Goal: Task Accomplishment & Management: Complete application form

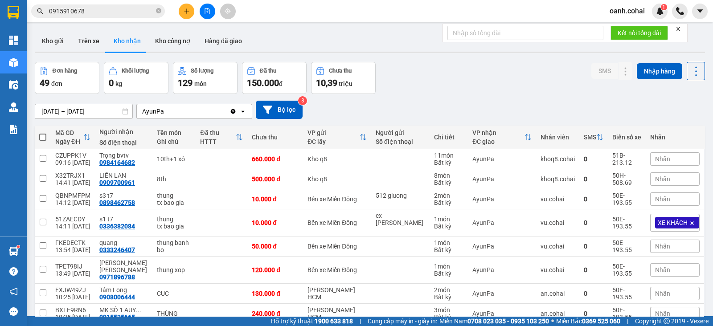
scroll to position [71, 0]
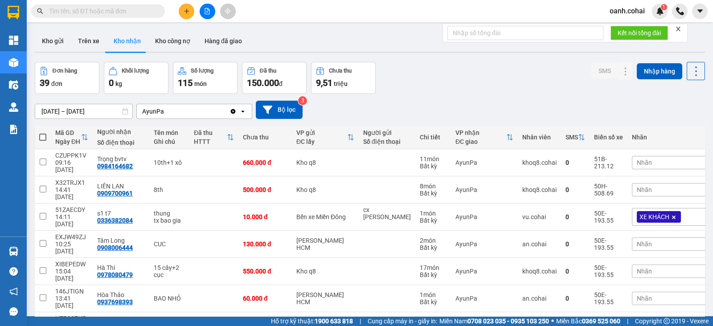
click at [207, 12] on icon "file-add" at bounding box center [207, 11] width 6 height 6
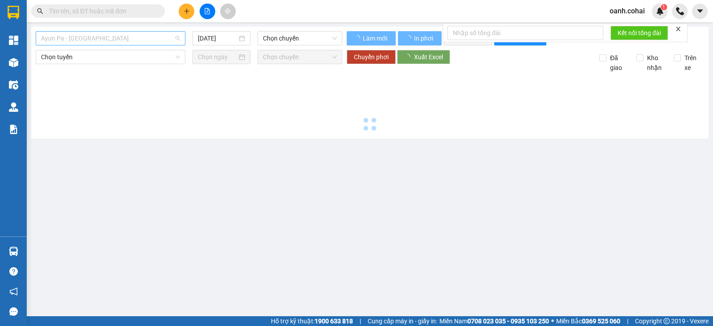
click at [109, 41] on span "Ayun Pa - Sài Gòn" at bounding box center [110, 38] width 139 height 13
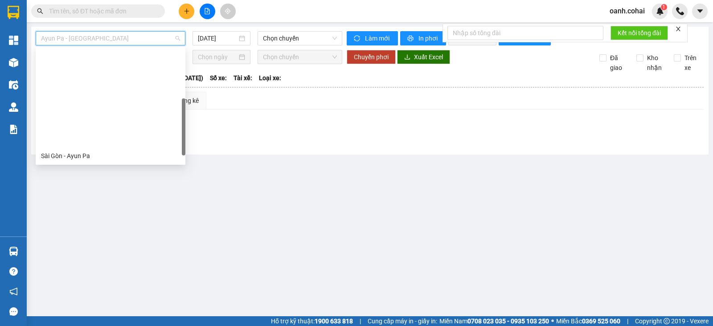
scroll to position [111, 0]
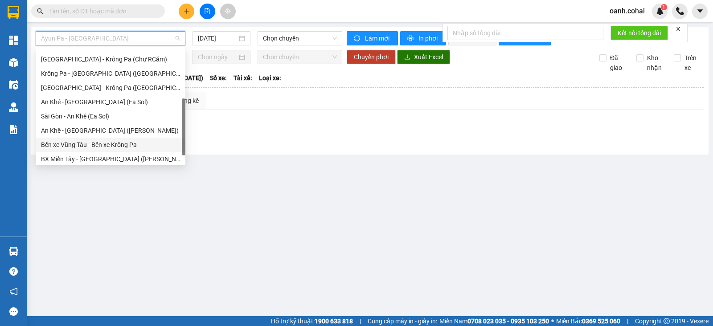
click at [83, 146] on div "Bến xe Vũng Tàu - Bến xe Krông Pa" at bounding box center [110, 145] width 139 height 10
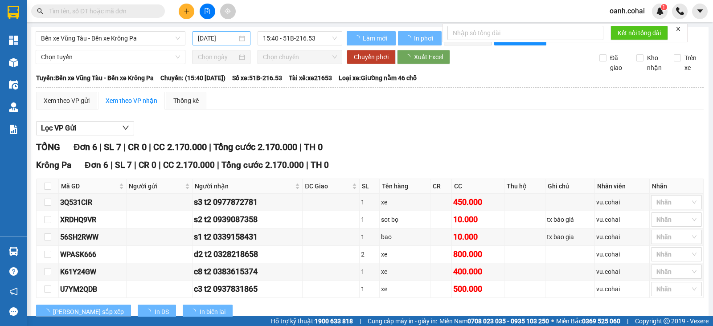
click at [235, 39] on div "13/10/2025" at bounding box center [222, 38] width 48 height 10
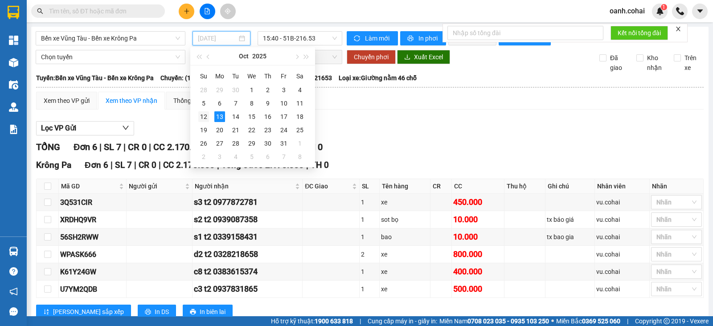
click at [207, 117] on div "12" at bounding box center [203, 116] width 11 height 11
type input "12/10/2025"
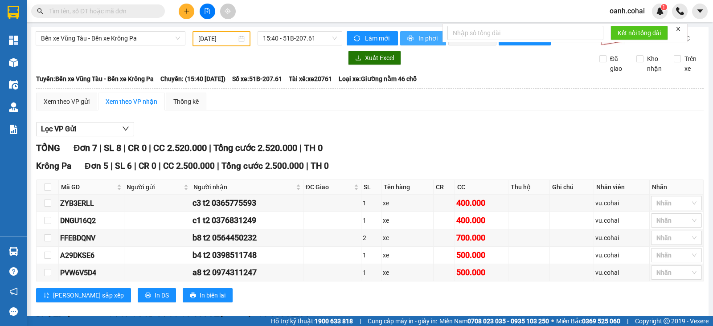
click at [413, 37] on button "In phơi" at bounding box center [423, 38] width 46 height 14
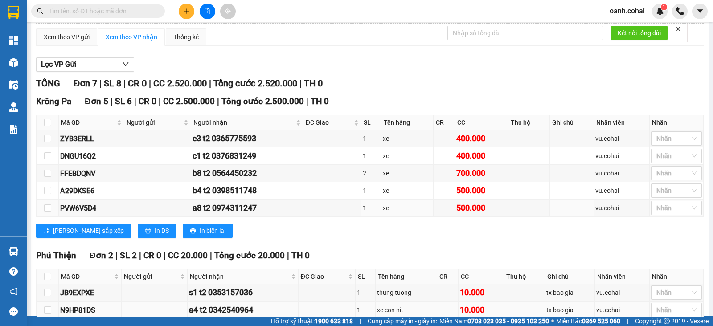
scroll to position [117, 0]
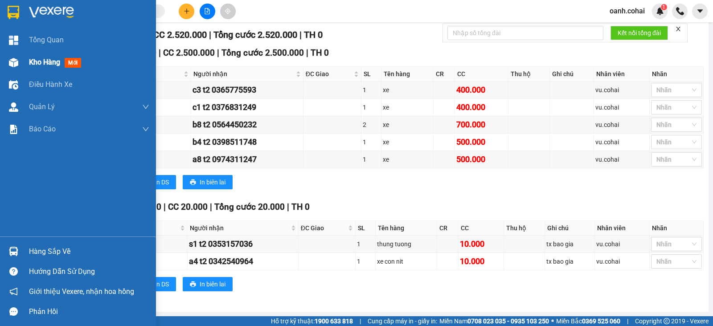
click at [49, 62] on span "Kho hàng" at bounding box center [44, 62] width 31 height 8
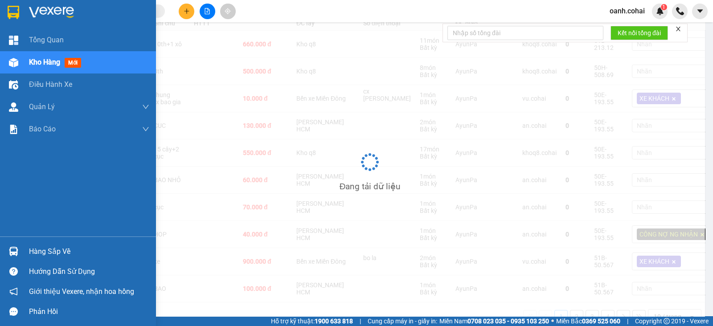
click at [49, 62] on span "Kho hàng" at bounding box center [44, 62] width 31 height 8
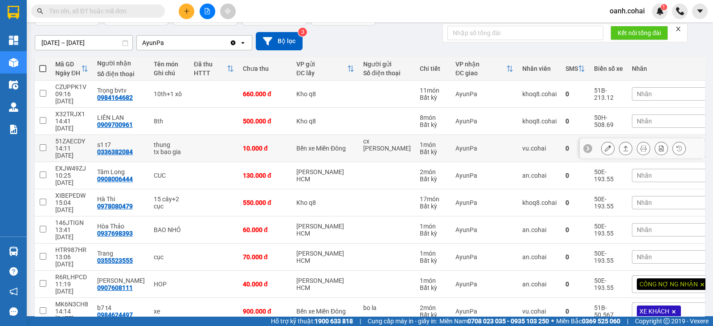
scroll to position [79, 0]
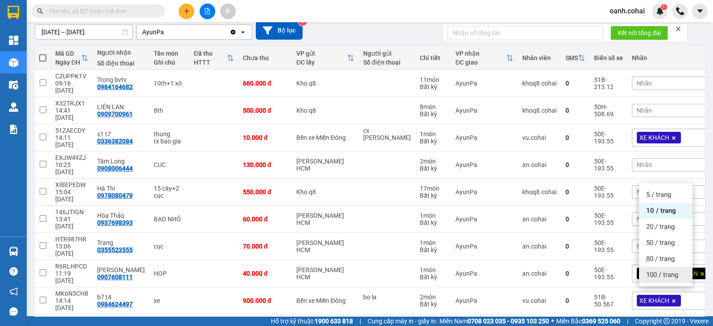
click at [657, 273] on span "100 / trang" at bounding box center [663, 275] width 32 height 9
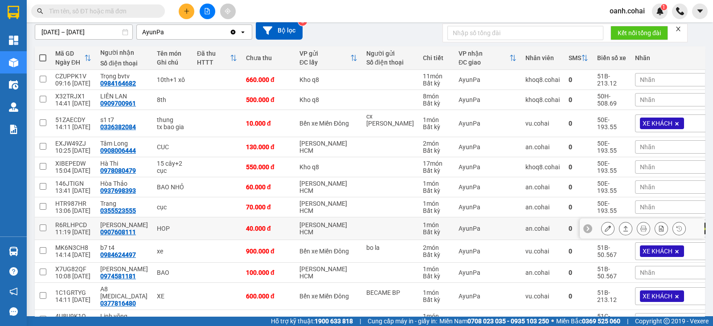
scroll to position [0, 0]
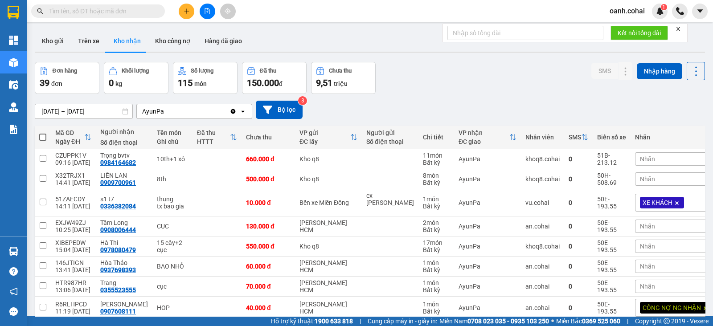
click at [202, 12] on button at bounding box center [208, 12] width 16 height 16
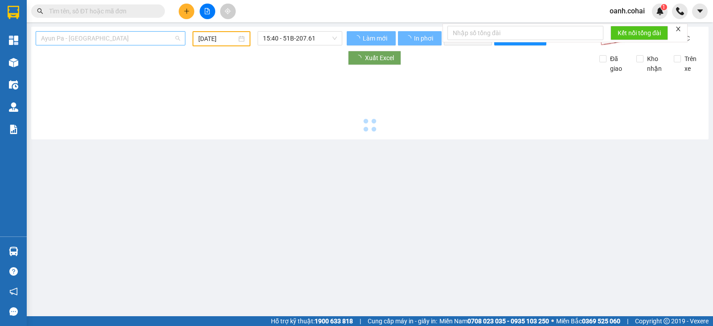
drag, startPoint x: 145, startPoint y: 43, endPoint x: 148, endPoint y: 39, distance: 5.4
click at [146, 41] on span "Ayun Pa - Sài Gòn" at bounding box center [110, 38] width 139 height 13
type input "13/10/2025"
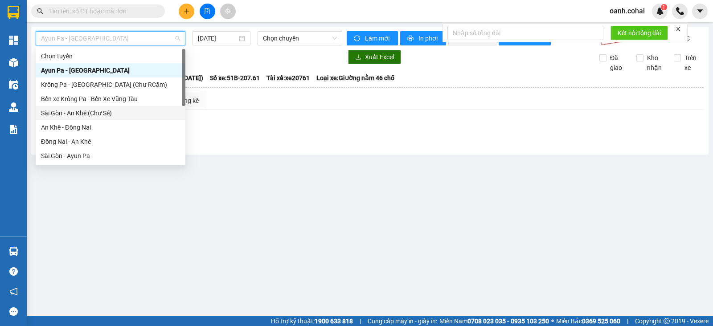
scroll to position [128, 0]
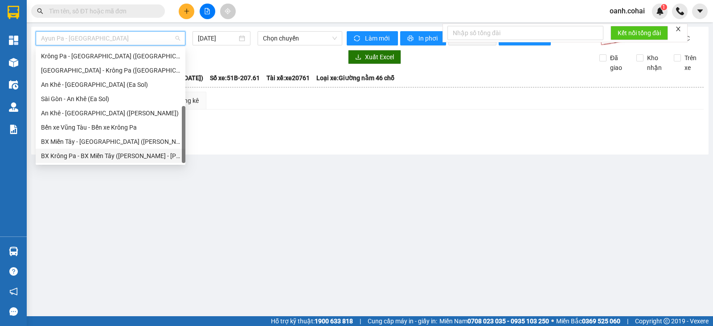
click at [99, 157] on div "BX Krông Pa - BX Miền Tây (Chơn Thành - Chư Rcăm)" at bounding box center [110, 156] width 139 height 10
type input "13/10/2025"
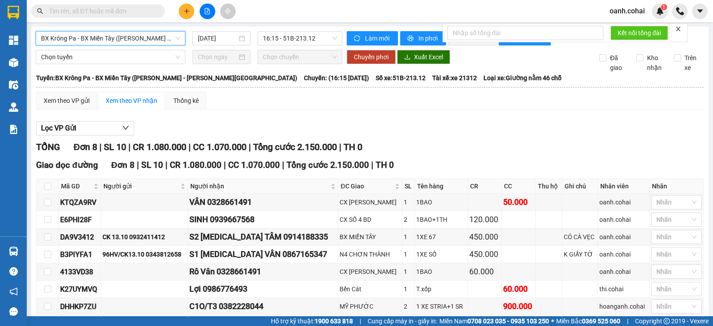
click at [179, 15] on div at bounding box center [207, 12] width 67 height 16
click at [188, 14] on icon "plus" at bounding box center [187, 11] width 6 height 6
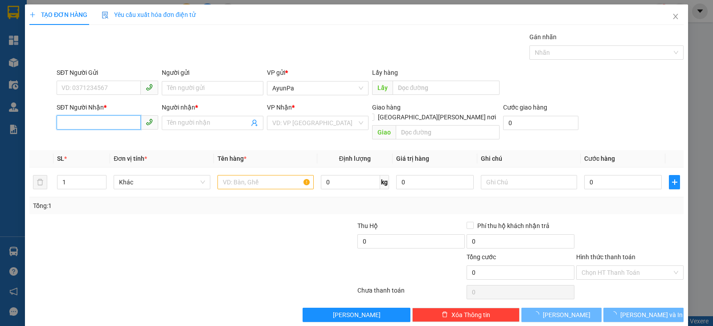
click at [109, 125] on input "SĐT Người Nhận *" at bounding box center [99, 122] width 84 height 14
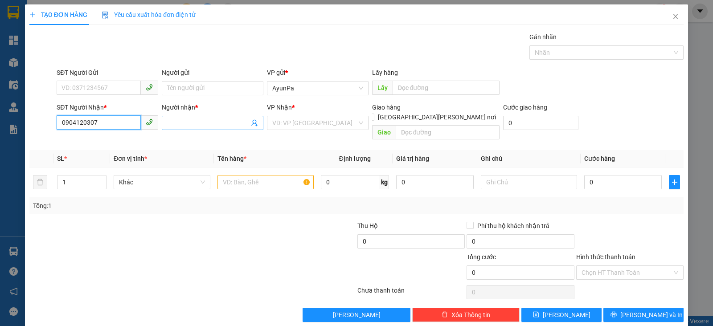
type input "0904120307"
click at [210, 119] on input "Người nhận *" at bounding box center [208, 123] width 82 height 10
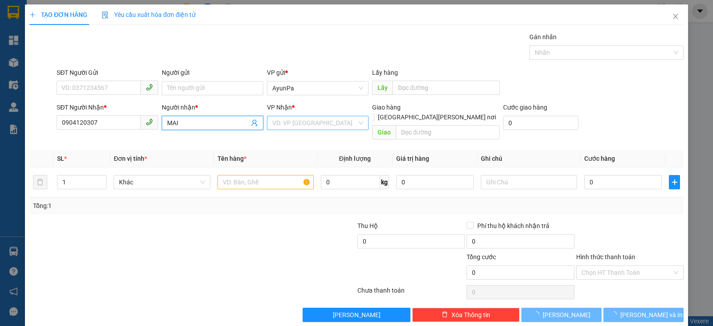
type input "MAI"
click at [288, 124] on input "search" at bounding box center [314, 122] width 85 height 13
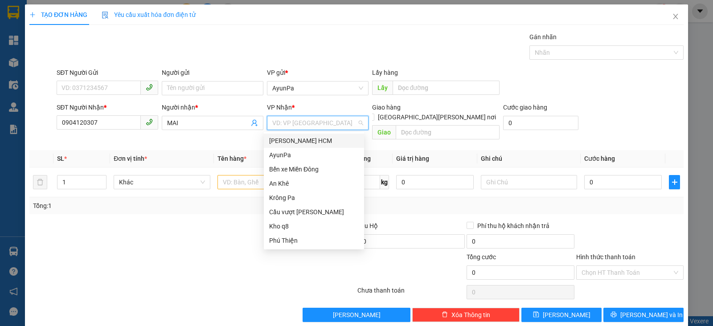
click at [312, 136] on div "[PERSON_NAME] HCM" at bounding box center [314, 141] width 90 height 10
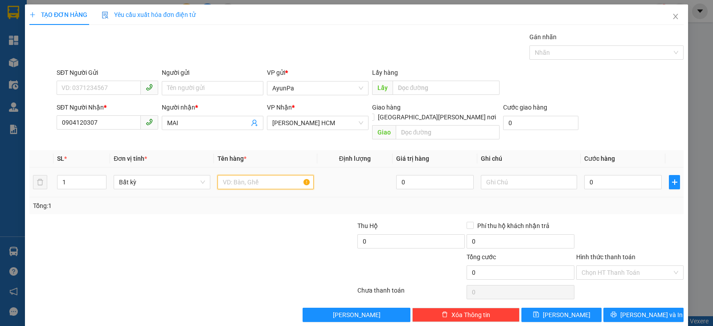
click at [236, 175] on input "text" at bounding box center [266, 182] width 96 height 14
type input "1TH"
click at [589, 175] on input "0" at bounding box center [624, 182] width 78 height 14
type input "3"
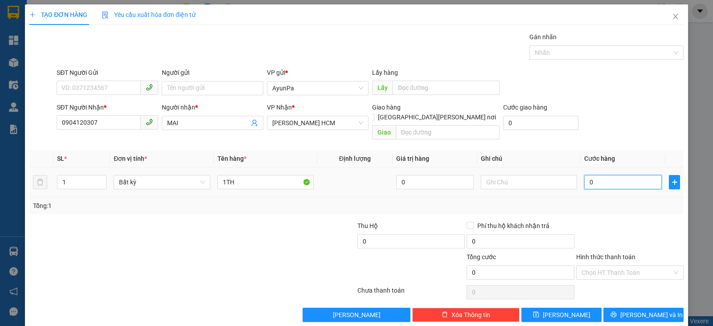
type input "3"
type input "30"
type input "300"
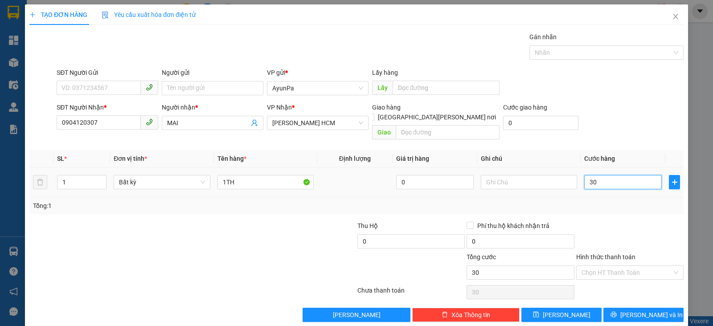
type input "300"
click at [597, 175] on input "300" at bounding box center [624, 182] width 78 height 14
type input "30"
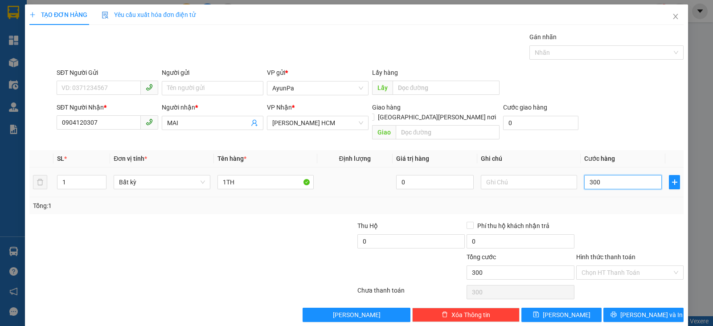
type input "30"
type input "3"
type input "0"
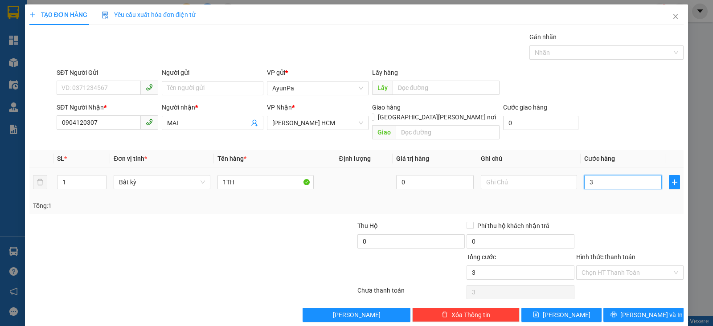
type input "0"
type input "04"
type input "4"
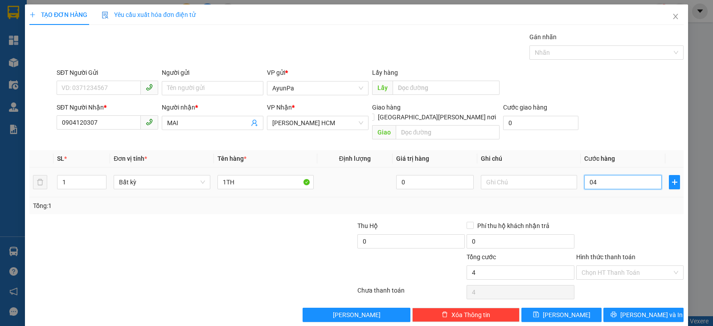
type input "040"
type input "40"
type input "40.000"
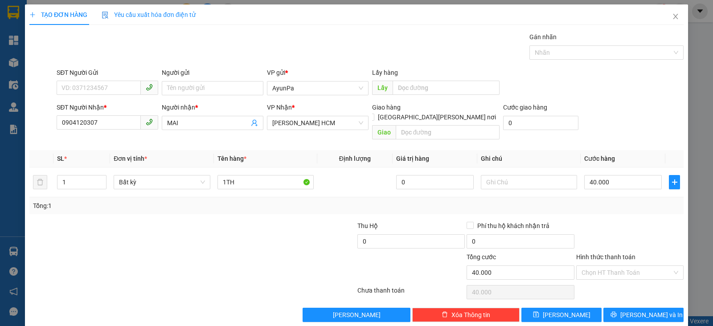
click at [596, 221] on div at bounding box center [630, 236] width 109 height 31
click at [606, 266] on input "Hình thức thanh toán" at bounding box center [627, 272] width 91 height 13
drag, startPoint x: 609, startPoint y: 278, endPoint x: 614, endPoint y: 284, distance: 7.3
click at [610, 279] on div "Tại văn phòng" at bounding box center [622, 280] width 95 height 10
type input "0"
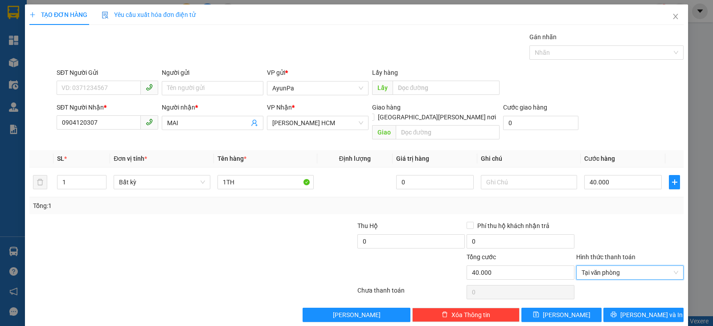
click at [625, 312] on div "TẠO ĐƠN HÀNG Yêu cầu xuất hóa đơn điện tử Transit Pickup Surcharge Ids Transit …" at bounding box center [357, 166] width 664 height 325
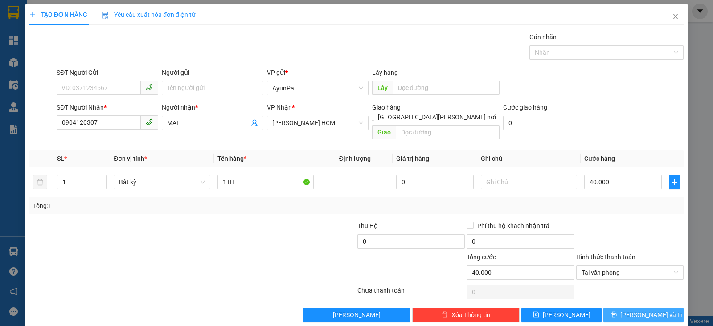
click at [632, 310] on span "Lưu và In" at bounding box center [652, 315] width 62 height 10
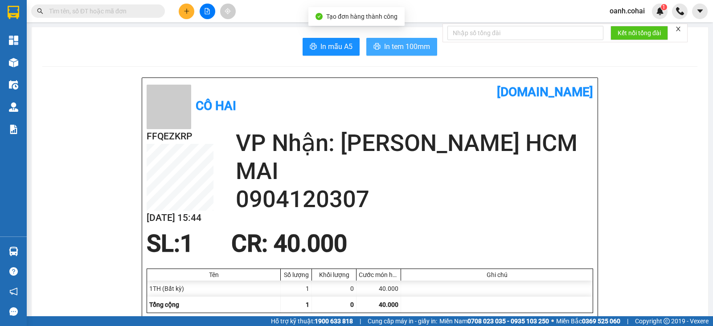
click at [384, 45] on span "In tem 100mm" at bounding box center [407, 46] width 46 height 11
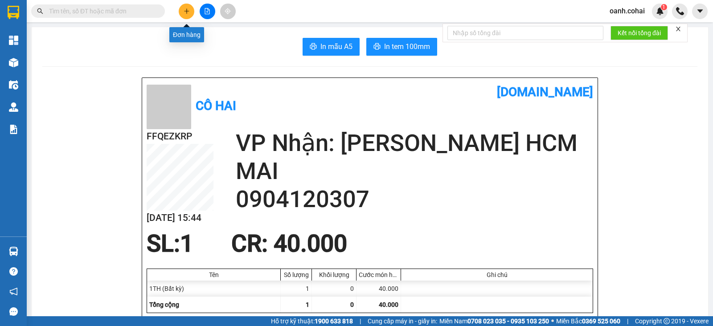
click at [187, 9] on icon "plus" at bounding box center [187, 11] width 6 height 6
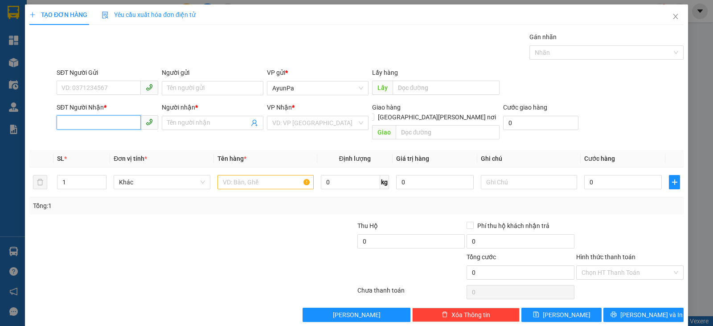
click at [89, 128] on input "SĐT Người Nhận *" at bounding box center [99, 122] width 84 height 14
type input "0375007864"
drag, startPoint x: 105, startPoint y: 136, endPoint x: 171, endPoint y: 120, distance: 68.5
click at [106, 136] on div "0375007864 - HIẾU" at bounding box center [107, 141] width 90 height 10
type input "HIẾU"
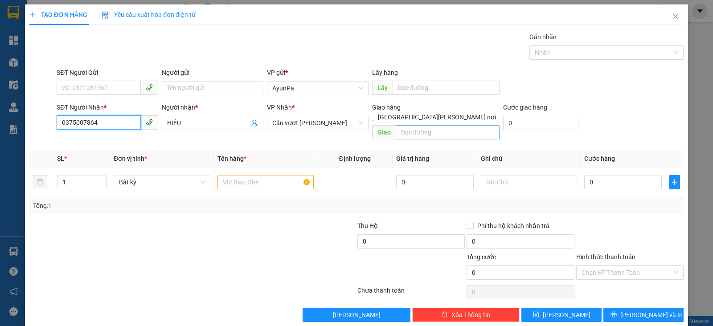
type input "0375007864"
click at [436, 125] on input "text" at bounding box center [448, 132] width 104 height 14
type input "BXE VŨNG TÀU"
click at [247, 168] on td at bounding box center [265, 183] width 103 height 30
click at [245, 173] on div at bounding box center [266, 182] width 96 height 18
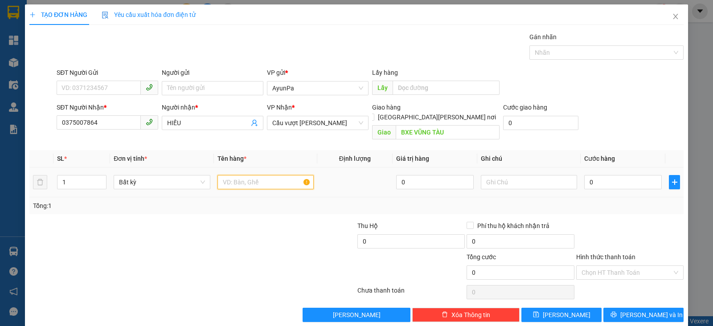
click at [236, 175] on input "text" at bounding box center [266, 182] width 96 height 14
type input "1THX"
click at [624, 175] on input "0" at bounding box center [624, 182] width 78 height 14
type input "6"
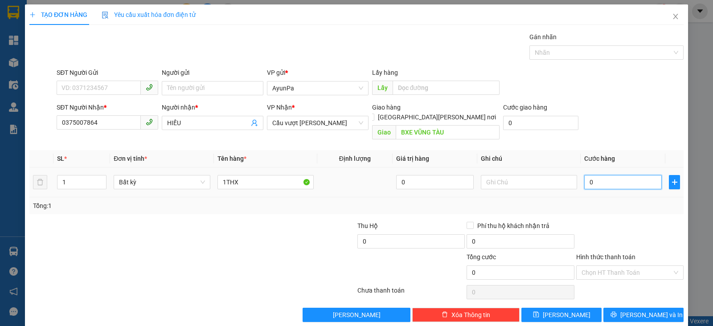
type input "6"
type input "60"
type input "60.000"
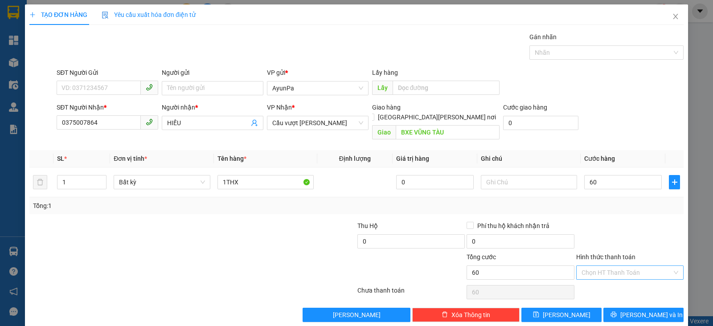
type input "60.000"
drag, startPoint x: 635, startPoint y: 261, endPoint x: 627, endPoint y: 270, distance: 11.7
click at [635, 266] on input "Hình thức thanh toán" at bounding box center [627, 272] width 91 height 13
click at [618, 278] on div "Tại văn phòng" at bounding box center [622, 280] width 95 height 10
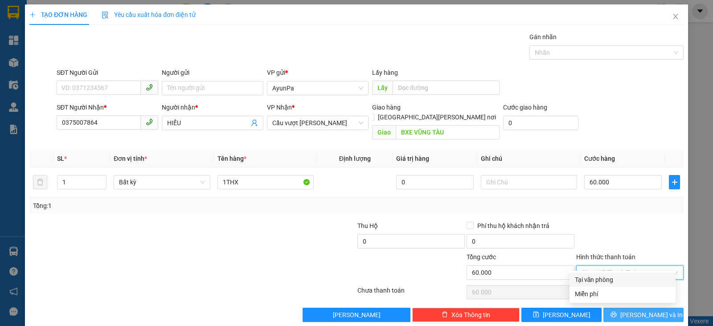
type input "0"
click at [617, 312] on icon "printer" at bounding box center [614, 315] width 6 height 6
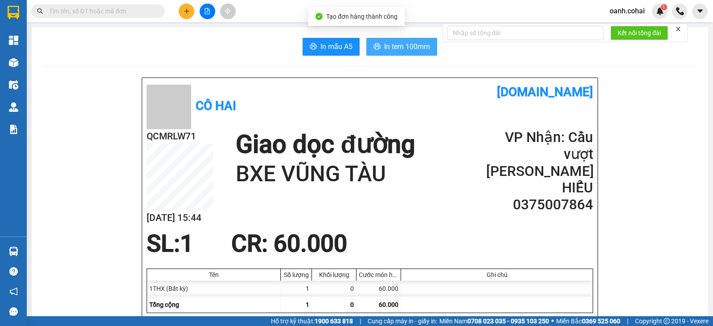
click at [384, 45] on span "In tem 100mm" at bounding box center [407, 46] width 46 height 11
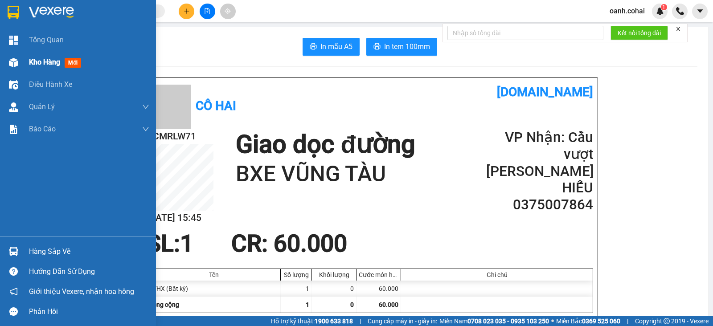
click at [48, 61] on span "Kho hàng" at bounding box center [44, 62] width 31 height 8
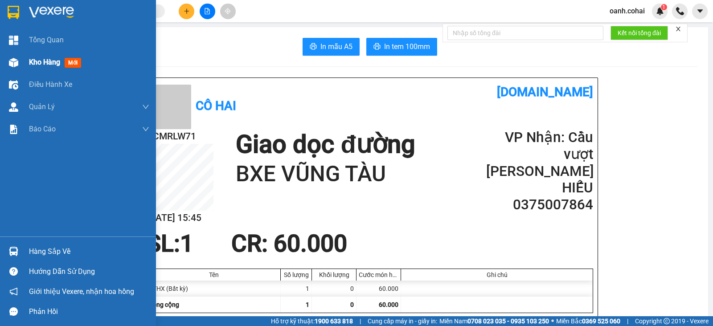
click at [48, 61] on span "Kho hàng" at bounding box center [44, 62] width 31 height 8
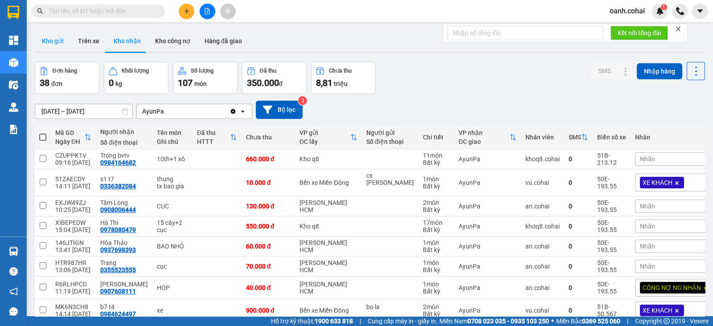
click at [54, 44] on button "Kho gửi" at bounding box center [53, 40] width 36 height 21
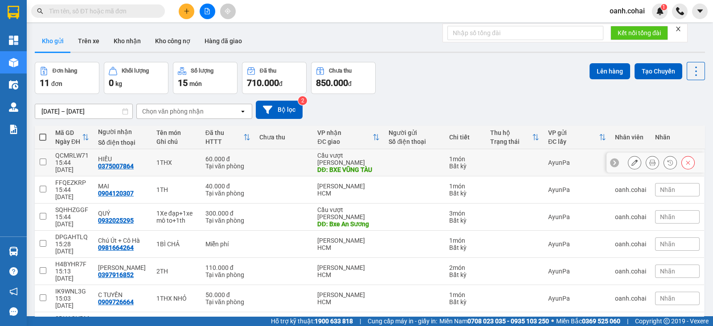
drag, startPoint x: 388, startPoint y: 157, endPoint x: 406, endPoint y: 147, distance: 19.8
click at [389, 159] on div at bounding box center [415, 162] width 52 height 7
checkbox input "true"
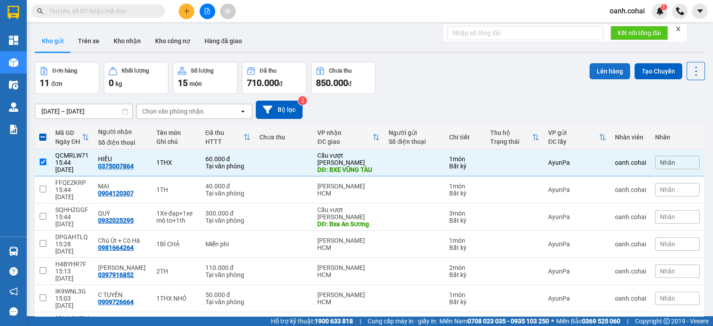
click at [601, 68] on button "Lên hàng" at bounding box center [610, 71] width 41 height 16
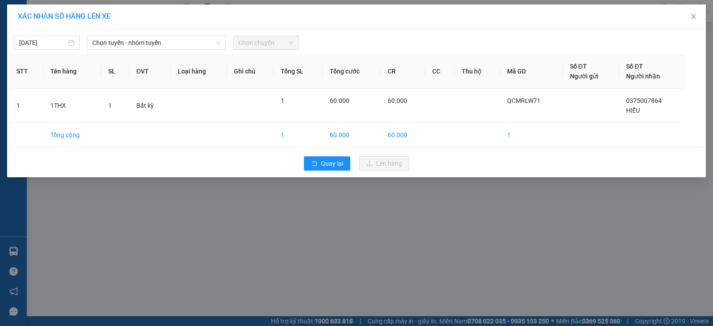
click at [165, 50] on div "13/10/2025 Chọn tuyến - nhóm tuyến Chọn chuyến STT Tên hàng SL ĐVT Loại hàng Gh…" at bounding box center [356, 103] width 699 height 148
click at [171, 45] on span "Chọn tuyến - nhóm tuyến" at bounding box center [156, 42] width 128 height 13
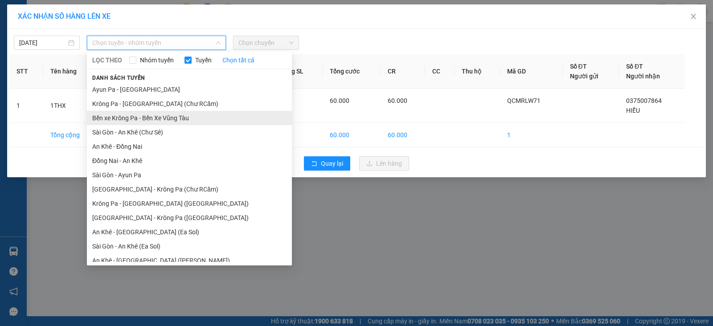
click at [161, 116] on li "Bến xe Krông Pa - Bến Xe Vũng Tàu" at bounding box center [189, 118] width 205 height 14
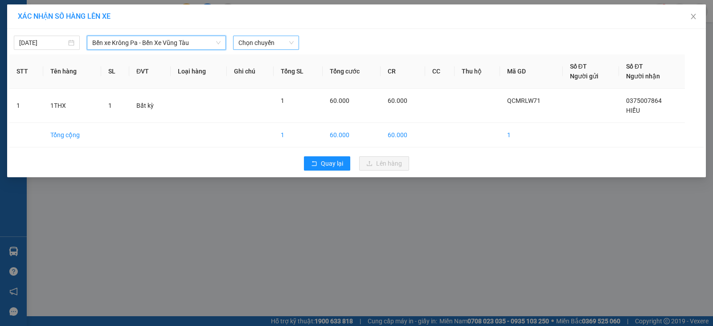
click at [280, 41] on span "Chọn chuyến" at bounding box center [266, 42] width 55 height 13
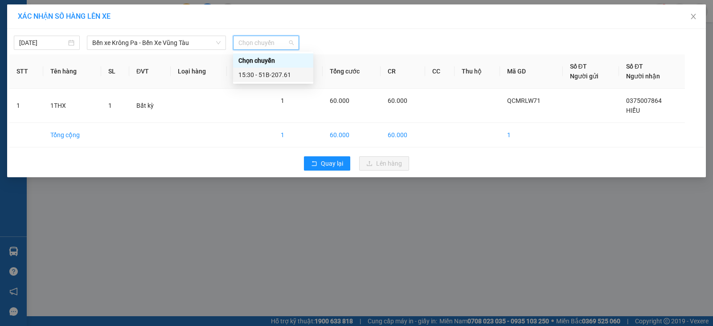
click at [283, 74] on div "15:30 - 51B-207.61" at bounding box center [274, 75] width 70 height 10
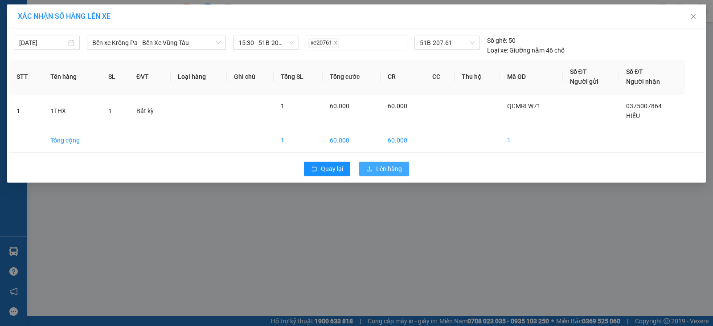
click at [387, 166] on span "Lên hàng" at bounding box center [389, 169] width 26 height 10
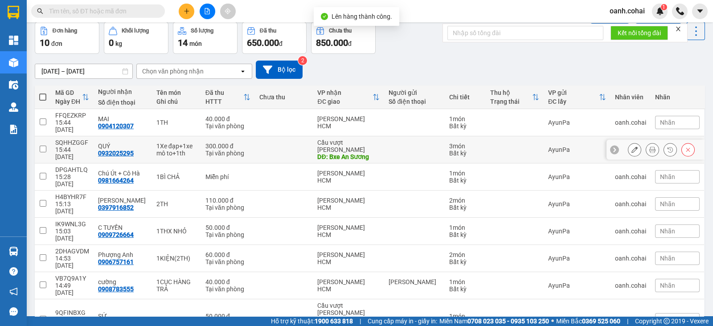
scroll to position [76, 0]
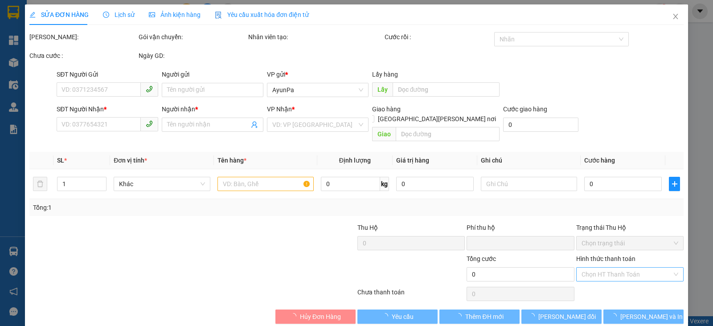
click at [631, 268] on input "Hình thức thanh toán" at bounding box center [627, 274] width 91 height 13
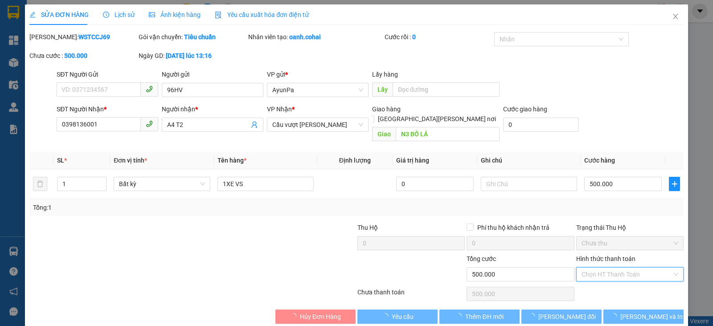
type input "96HV"
type input "0398136001"
type input "A4 T2"
type input "N3 BỐ LÁ"
type input "0"
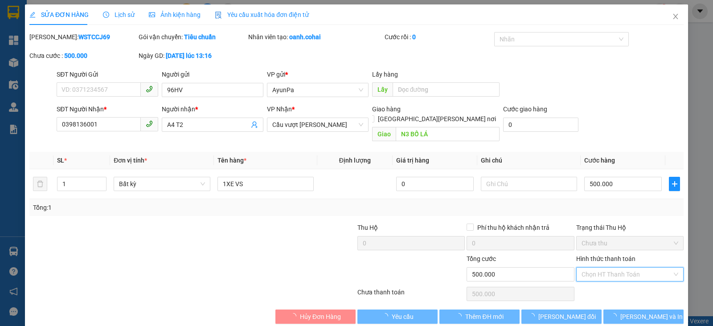
type input "500.000"
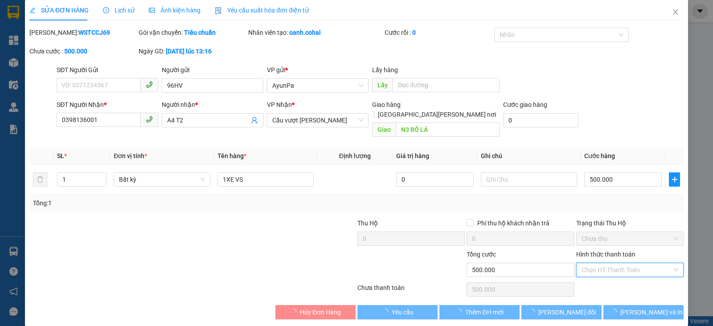
click at [595, 264] on span "Chọn HT Thanh Toán" at bounding box center [630, 270] width 97 height 13
drag, startPoint x: 589, startPoint y: 277, endPoint x: 603, endPoint y: 281, distance: 15.4
click at [589, 277] on div "Tại văn phòng" at bounding box center [622, 278] width 95 height 10
type input "0"
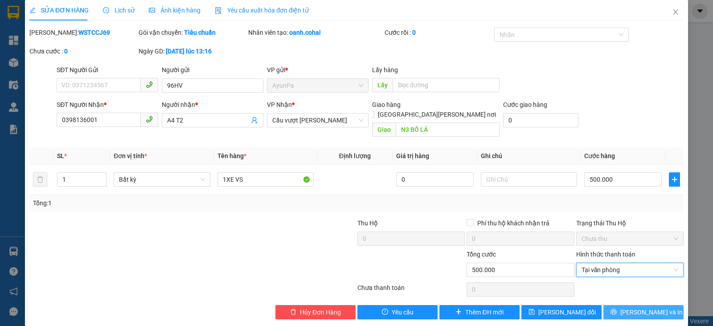
click at [621, 305] on button "Lưu và In" at bounding box center [644, 312] width 80 height 14
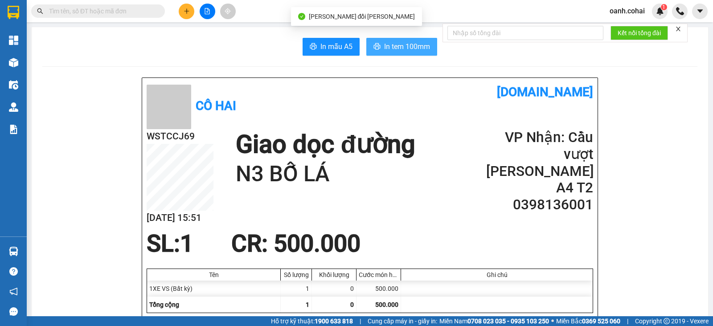
click at [390, 49] on span "In tem 100mm" at bounding box center [407, 46] width 46 height 11
click at [192, 12] on button at bounding box center [187, 12] width 16 height 16
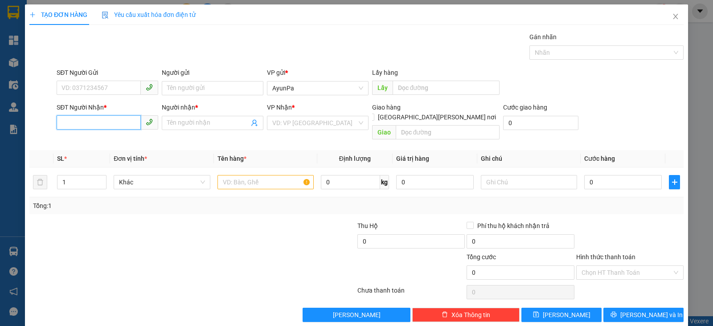
click at [123, 119] on input "SĐT Người Nhận *" at bounding box center [99, 122] width 84 height 14
type input "0362449960"
drag, startPoint x: 107, startPoint y: 143, endPoint x: 232, endPoint y: 158, distance: 125.8
click at [108, 143] on div "0362449960 - THẮNG" at bounding box center [107, 141] width 90 height 10
type input "THẮNG"
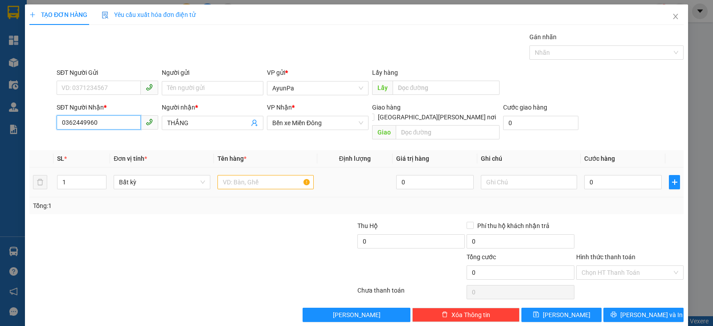
type input "0362449960"
click at [239, 175] on input "text" at bounding box center [266, 182] width 96 height 14
type input "1th"
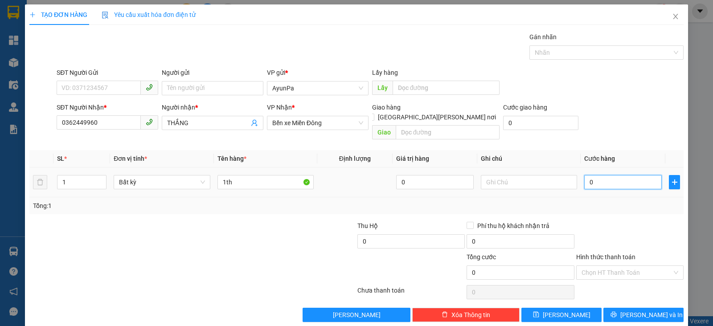
click at [596, 175] on input "0" at bounding box center [624, 182] width 78 height 14
type input "5"
type input "50"
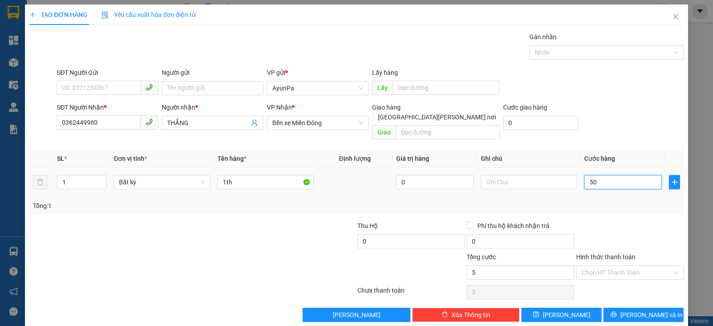
type input "50"
type input "50.000"
drag, startPoint x: 595, startPoint y: 212, endPoint x: 600, endPoint y: 237, distance: 26.0
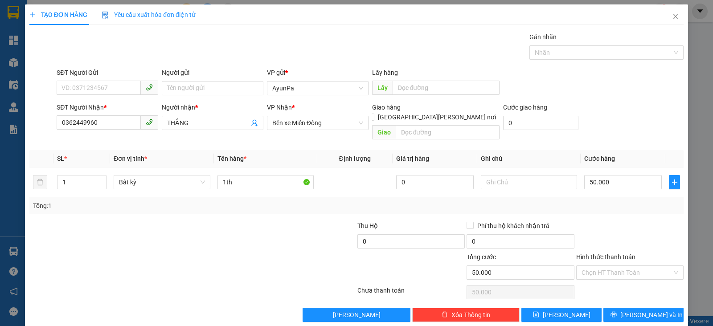
click at [595, 221] on div at bounding box center [630, 236] width 109 height 31
click at [610, 268] on input "Hình thức thanh toán" at bounding box center [627, 272] width 91 height 13
click at [604, 275] on div "Tại văn phòng" at bounding box center [622, 280] width 95 height 10
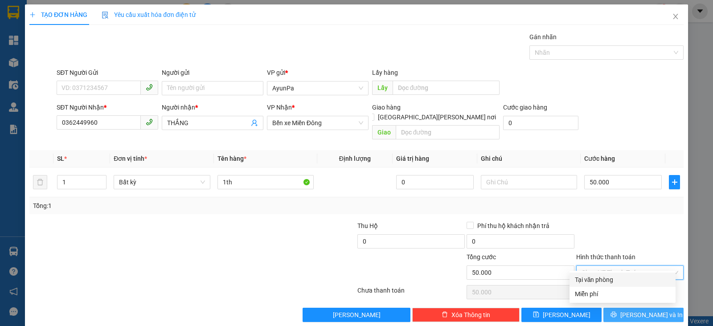
type input "0"
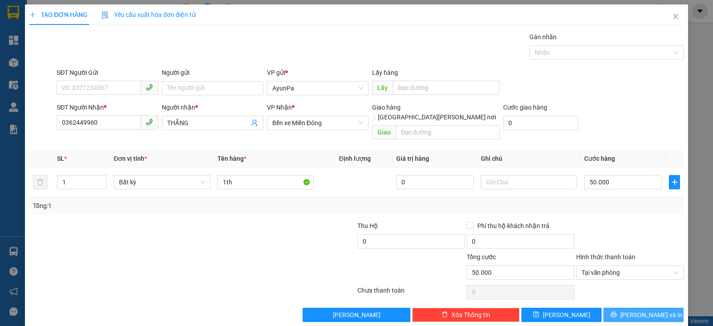
click at [635, 310] on span "Lưu và In" at bounding box center [652, 315] width 62 height 10
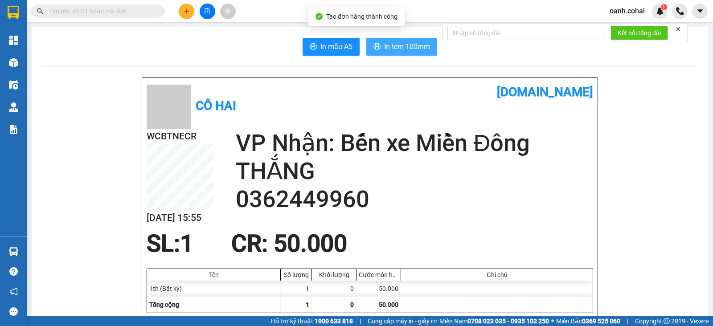
click at [393, 51] on span "In tem 100mm" at bounding box center [407, 46] width 46 height 11
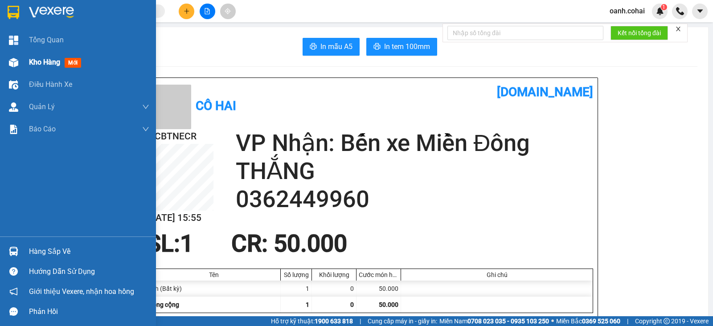
click at [33, 62] on span "Kho hàng" at bounding box center [44, 62] width 31 height 8
click at [29, 62] on div "Kho hàng mới" at bounding box center [78, 62] width 156 height 22
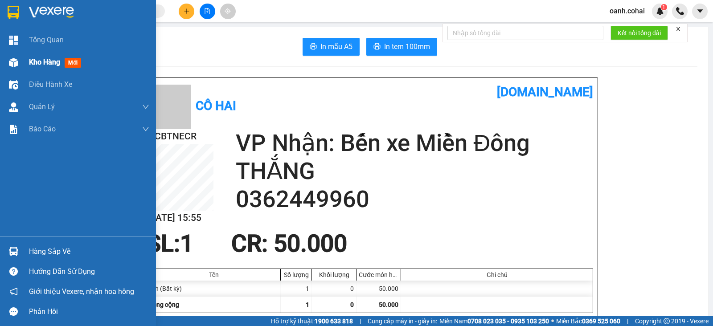
click at [29, 62] on div "Kho hàng mới" at bounding box center [78, 62] width 156 height 22
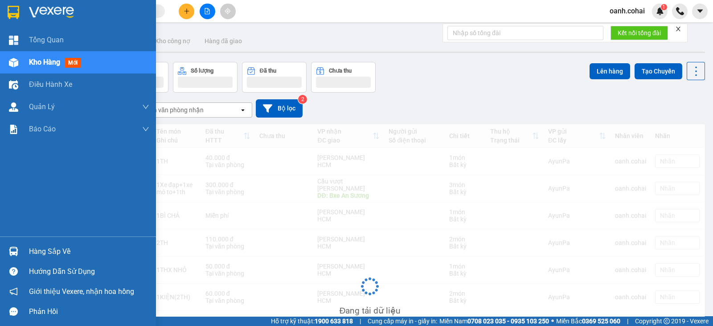
click at [29, 62] on div "Kho hàng mới" at bounding box center [78, 62] width 156 height 22
click at [32, 62] on span "Kho hàng" at bounding box center [44, 62] width 31 height 8
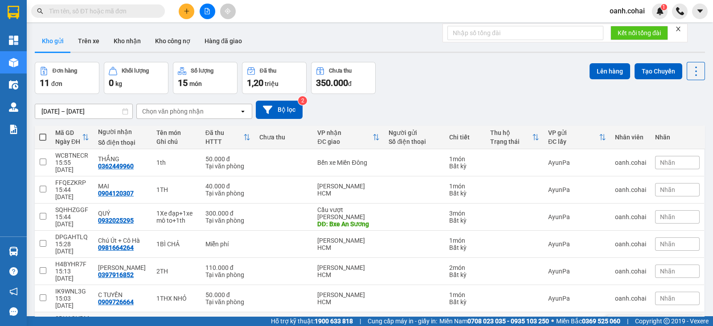
scroll to position [95, 0]
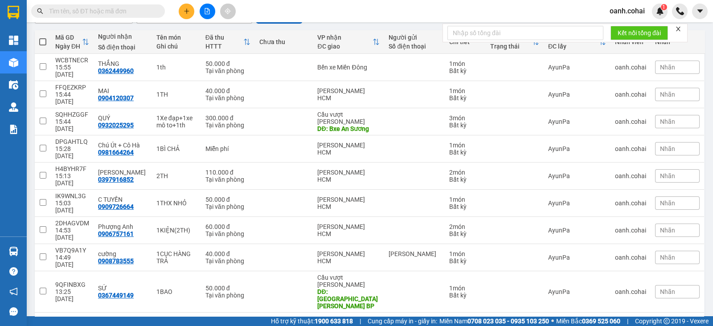
checkbox input "true"
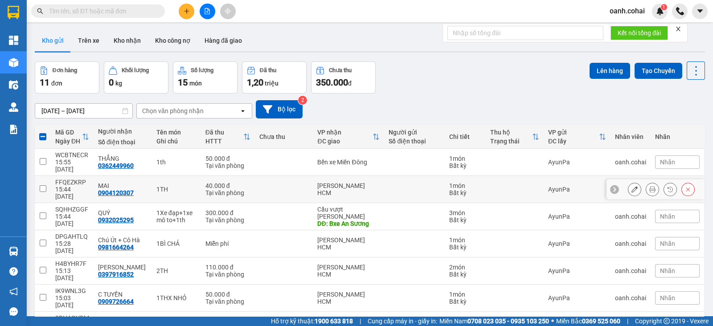
scroll to position [0, 0]
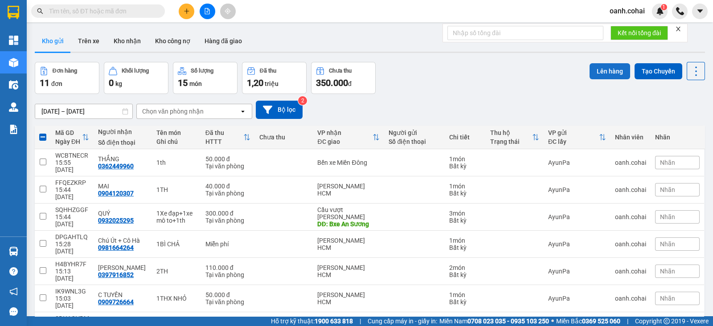
click at [605, 65] on button "Lên hàng" at bounding box center [610, 71] width 41 height 16
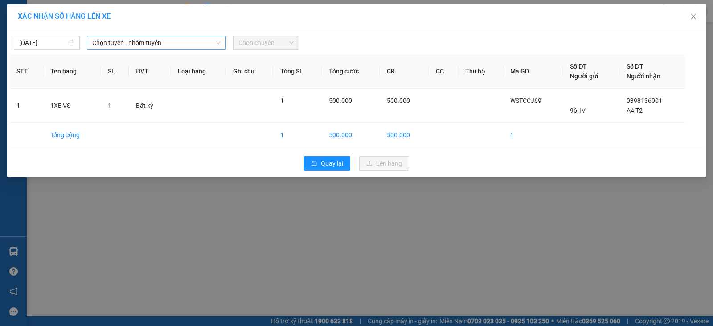
click at [161, 49] on span "Chọn tuyến - nhóm tuyến" at bounding box center [156, 42] width 128 height 13
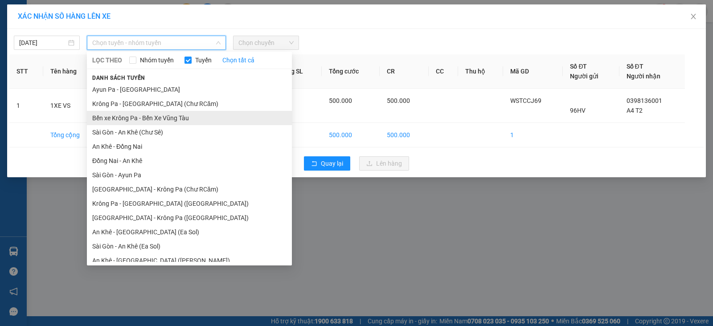
click at [137, 116] on li "Bến xe Krông Pa - Bến Xe Vũng Tàu" at bounding box center [189, 118] width 205 height 14
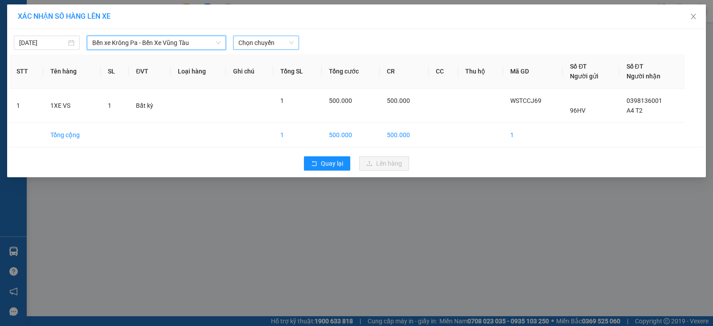
click at [286, 43] on span "Chọn chuyến" at bounding box center [266, 42] width 55 height 13
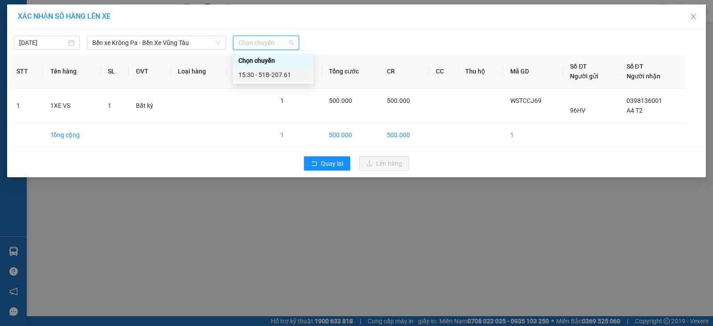
click at [268, 71] on div "15:30 - 51B-207.61" at bounding box center [274, 75] width 70 height 10
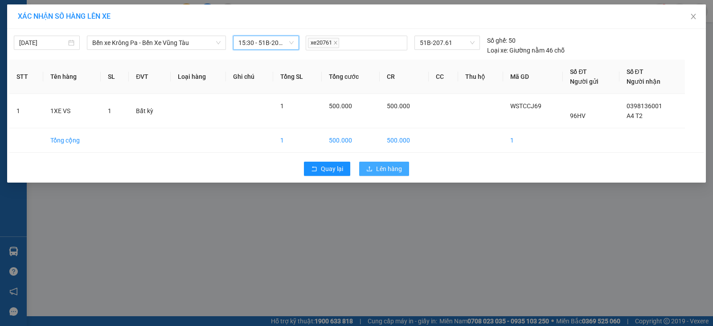
click at [375, 165] on button "Lên hàng" at bounding box center [384, 169] width 50 height 14
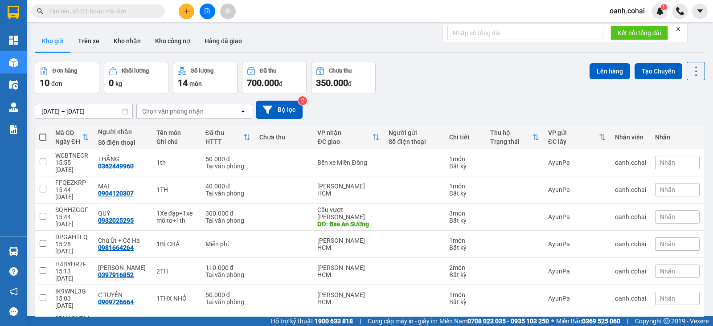
click at [204, 12] on icon "file-add" at bounding box center [207, 11] width 6 height 6
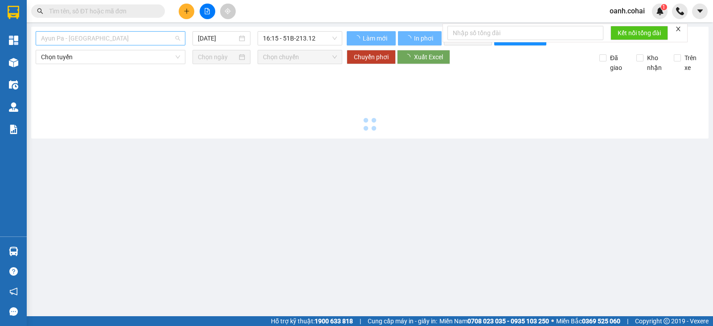
click at [140, 36] on span "Ayun Pa - Sài Gòn" at bounding box center [110, 38] width 139 height 13
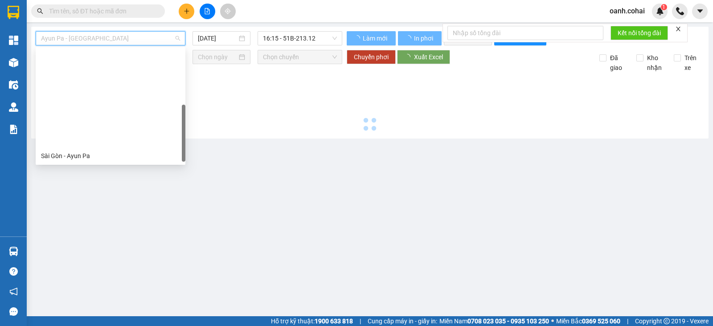
scroll to position [128, 0]
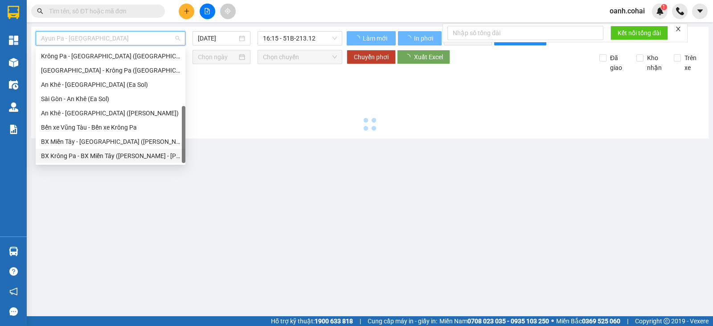
click at [88, 154] on div "BX Krông Pa - BX Miền Tây (Chơn Thành - Chư Rcăm)" at bounding box center [110, 156] width 139 height 10
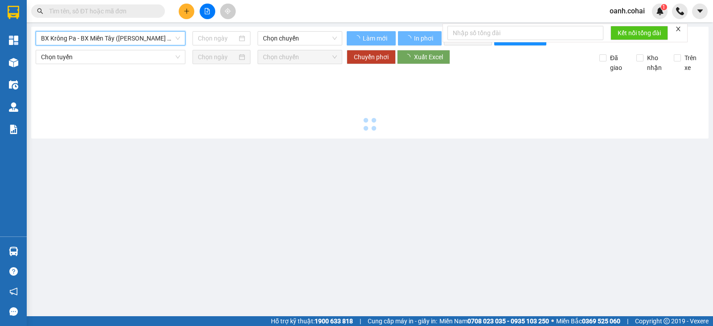
type input "13/10/2025"
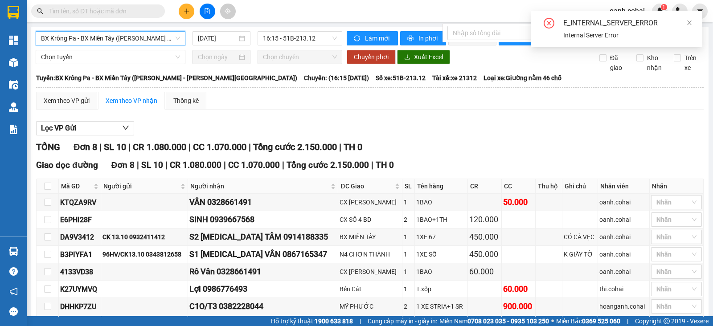
drag, startPoint x: 152, startPoint y: 34, endPoint x: 148, endPoint y: 38, distance: 5.0
click at [152, 34] on span "BX Krông Pa - BX Miền Tây (Chơn Thành - Chư Rcăm)" at bounding box center [110, 38] width 139 height 13
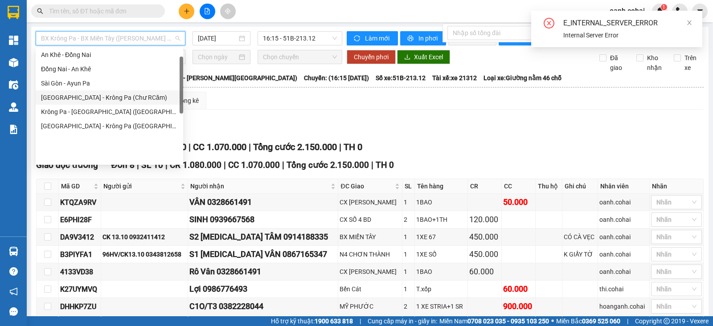
scroll to position [17, 0]
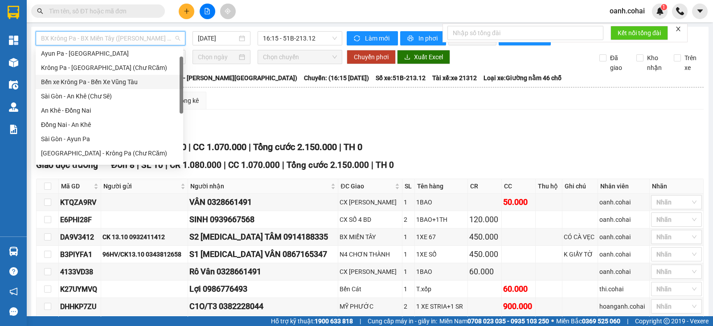
click at [96, 75] on div "Bến xe Krông Pa - Bến Xe Vũng Tàu" at bounding box center [110, 82] width 148 height 14
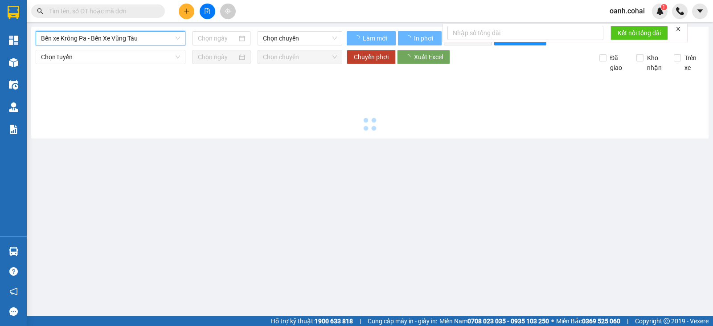
type input "13/10/2025"
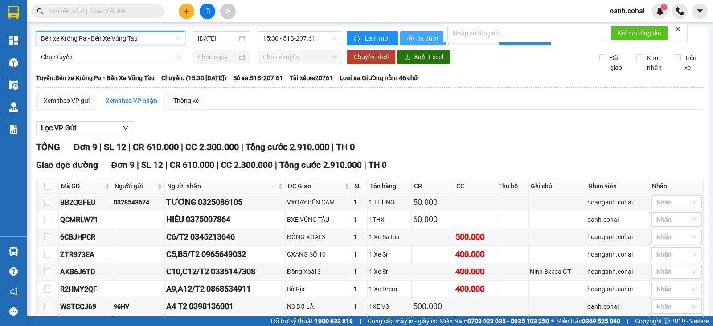
click at [411, 37] on button "In phơi" at bounding box center [423, 38] width 46 height 14
click at [138, 37] on span "Bến xe Krông Pa - Bến Xe Vũng Tàu" at bounding box center [110, 38] width 139 height 13
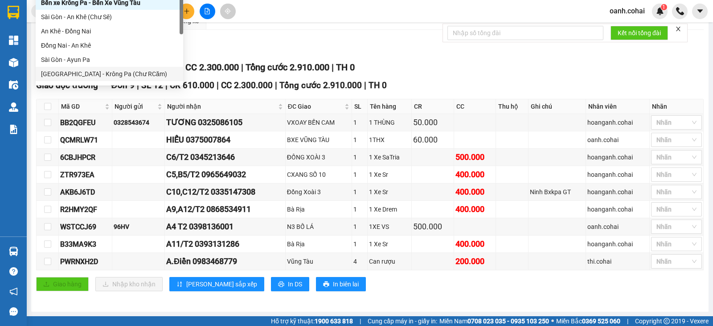
scroll to position [128, 0]
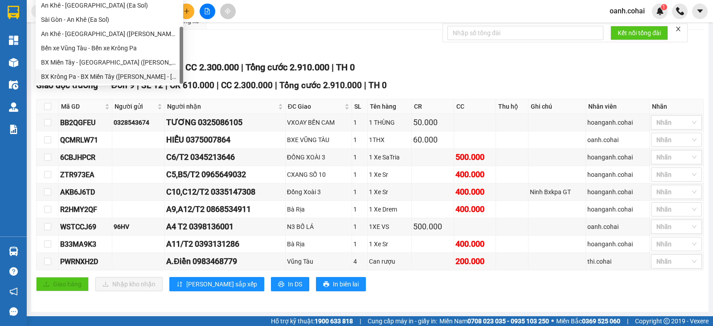
click at [109, 70] on div "BX Krông Pa - BX Miền Tây (Chơn Thành - Chư Rcăm)" at bounding box center [110, 77] width 148 height 14
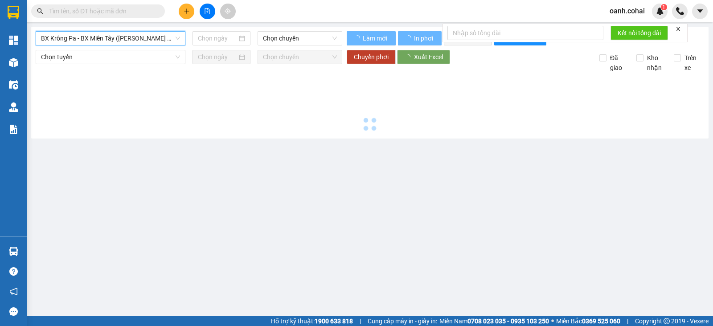
scroll to position [0, 0]
type input "13/10/2025"
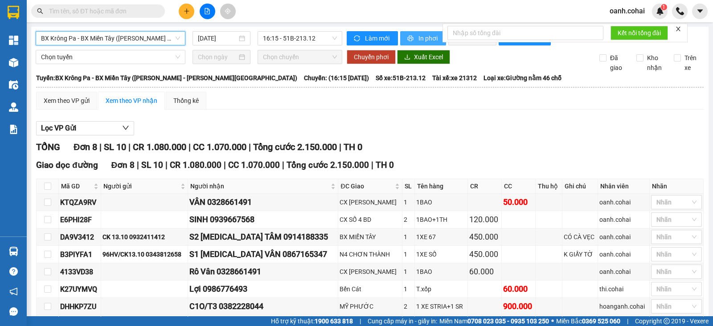
click at [429, 34] on span "In phơi" at bounding box center [429, 38] width 21 height 10
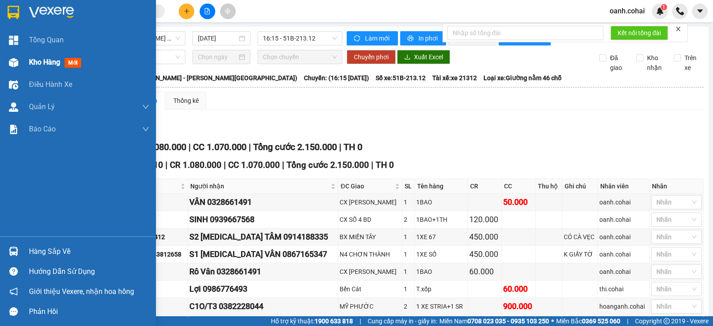
click at [36, 62] on span "Kho hàng" at bounding box center [44, 62] width 31 height 8
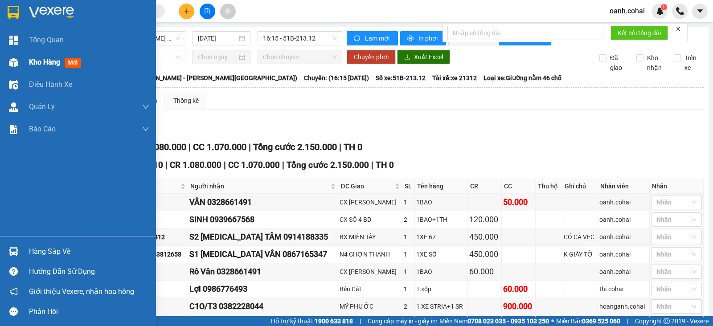
click at [36, 62] on span "Kho hàng" at bounding box center [44, 62] width 31 height 8
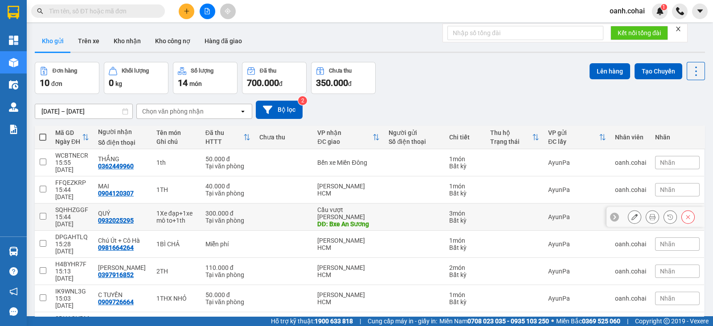
click at [290, 204] on td at bounding box center [284, 217] width 58 height 27
checkbox input "true"
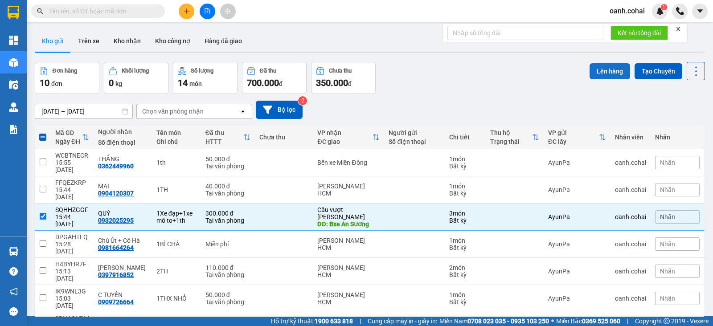
click at [595, 69] on button "Lên hàng" at bounding box center [610, 71] width 41 height 16
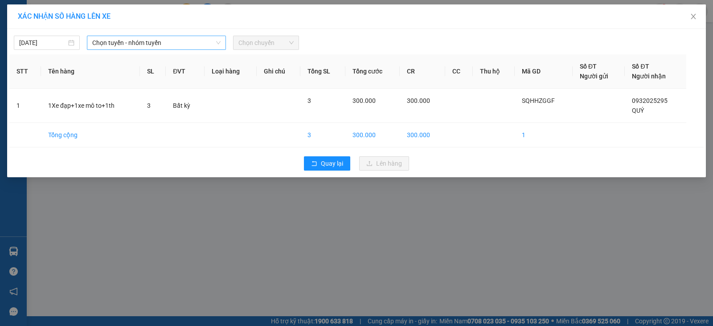
click at [136, 43] on span "Chọn tuyến - nhóm tuyến" at bounding box center [156, 42] width 128 height 13
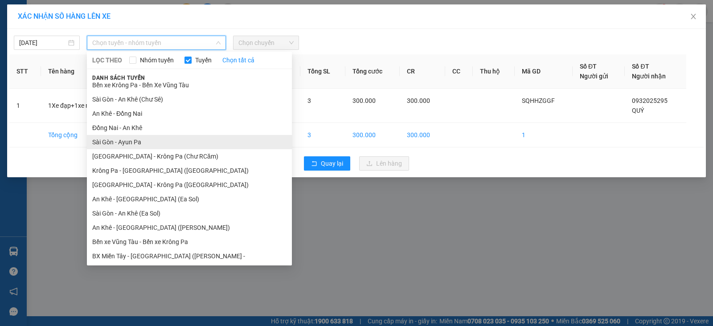
scroll to position [49, 0]
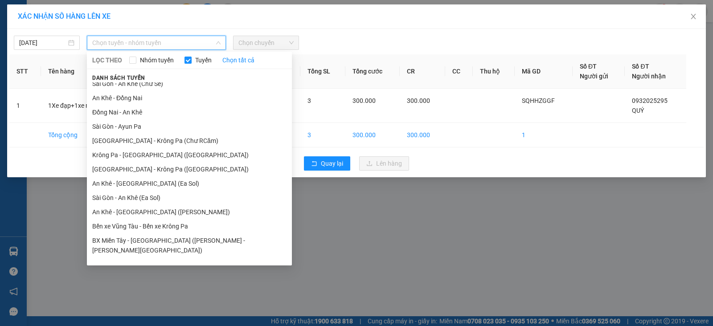
click at [143, 258] on li "BX Krông Pa - BX Miền Tây (Chơn Thành - Chư Rcăm)" at bounding box center [189, 270] width 205 height 24
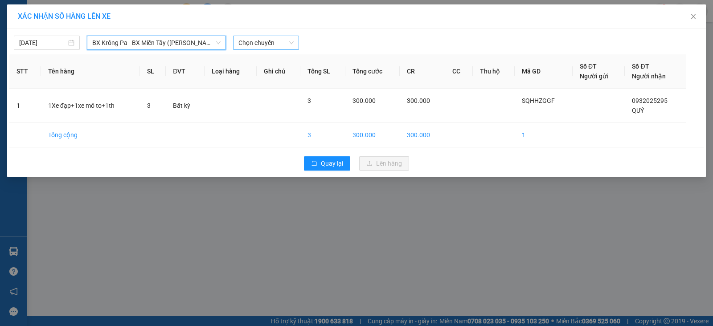
click at [281, 43] on span "Chọn chuyến" at bounding box center [266, 42] width 55 height 13
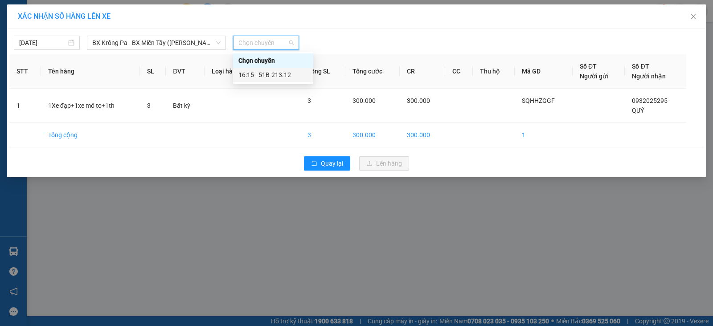
drag, startPoint x: 283, startPoint y: 76, endPoint x: 336, endPoint y: 88, distance: 54.4
click at [285, 76] on div "16:15 - 51B-213.12" at bounding box center [274, 75] width 70 height 10
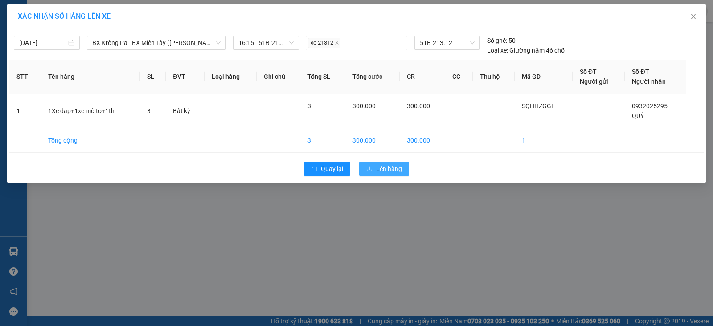
click at [387, 169] on span "Lên hàng" at bounding box center [389, 169] width 26 height 10
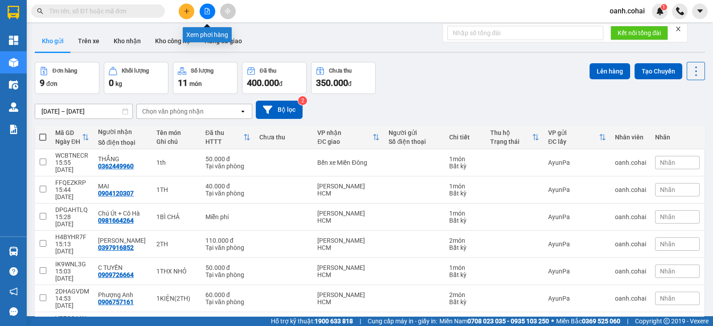
click at [209, 8] on icon "file-add" at bounding box center [207, 11] width 6 height 6
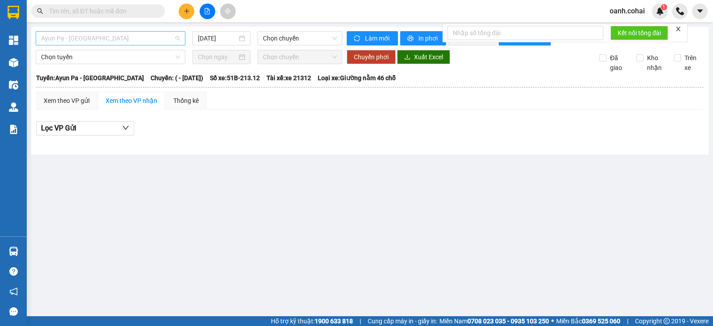
click at [140, 42] on span "Ayun Pa - Sài Gòn" at bounding box center [110, 38] width 139 height 13
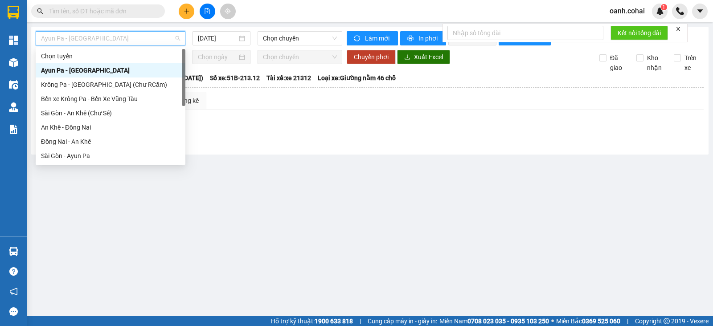
scroll to position [128, 0]
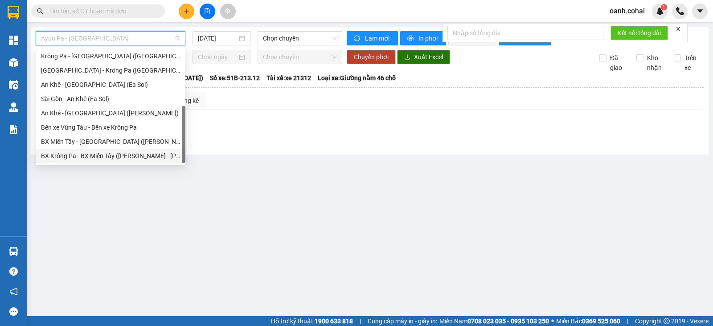
click at [105, 157] on div "BX Krông Pa - BX Miền Tây (Chơn Thành - Chư Rcăm)" at bounding box center [110, 156] width 139 height 10
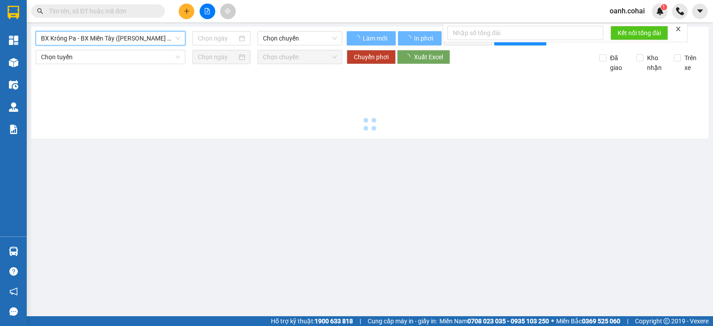
type input "13/10/2025"
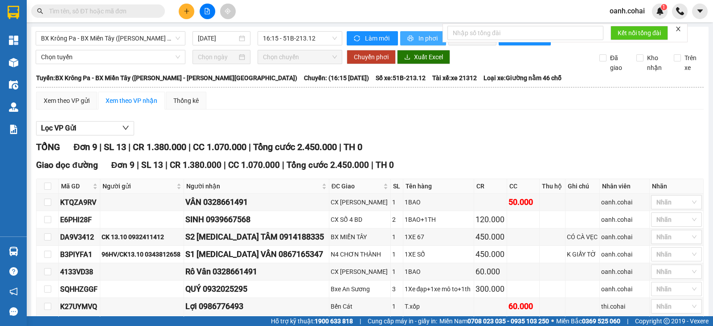
click at [408, 40] on icon "printer" at bounding box center [411, 38] width 6 height 6
click at [184, 12] on icon "plus" at bounding box center [187, 11] width 6 height 6
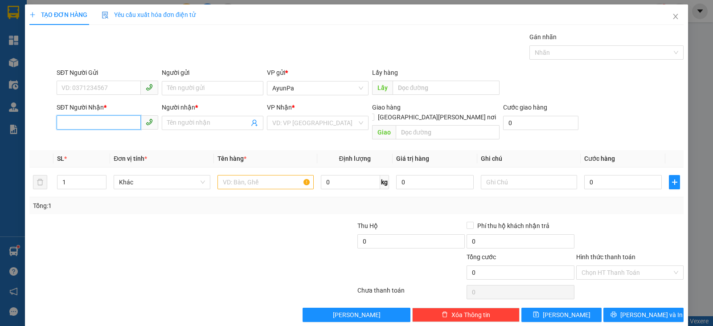
click at [125, 119] on input "SĐT Người Nhận *" at bounding box center [99, 122] width 84 height 14
type input "0914534063"
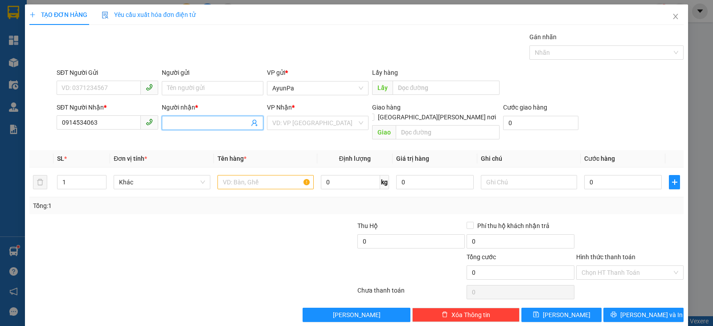
click at [227, 126] on input "Người nhận *" at bounding box center [208, 123] width 82 height 10
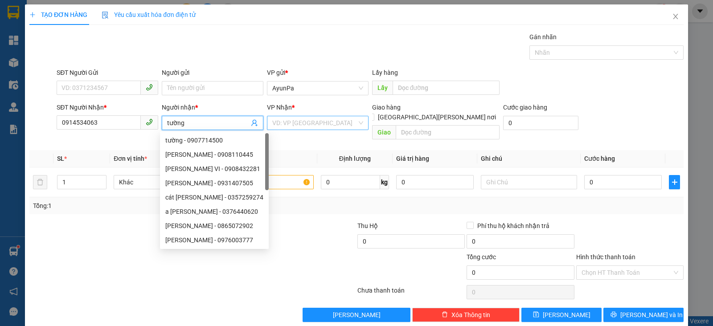
type input "tường"
click at [314, 120] on input "search" at bounding box center [314, 122] width 85 height 13
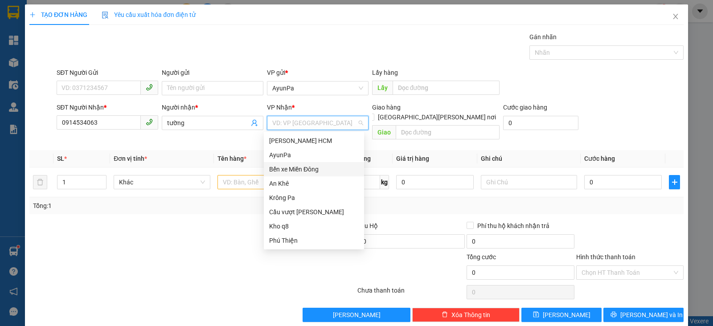
click at [308, 167] on div "Bến xe Miền Đông" at bounding box center [314, 170] width 90 height 10
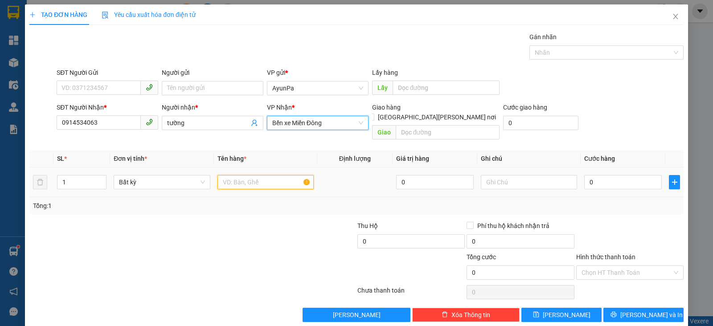
click at [252, 175] on input "text" at bounding box center [266, 182] width 96 height 14
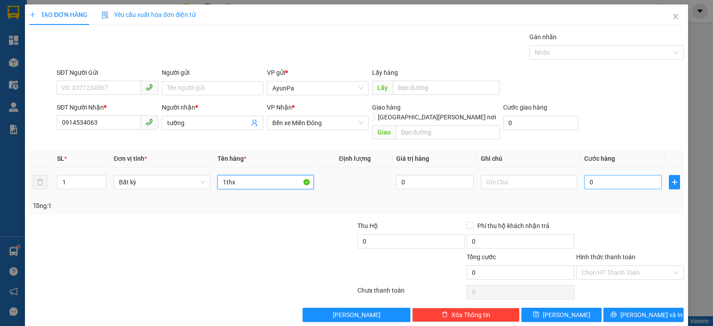
type input "1thx"
click at [631, 175] on input "0" at bounding box center [624, 182] width 78 height 14
type input "5"
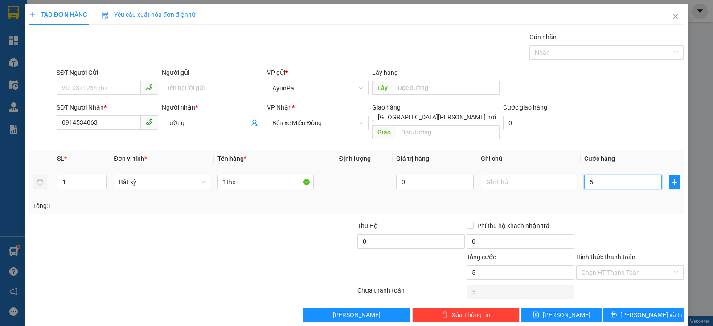
type input "50"
type input "50.000"
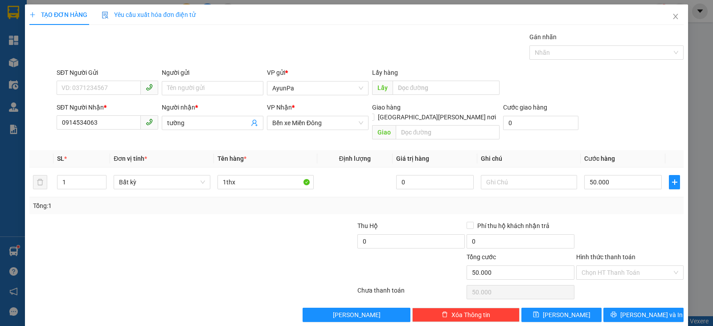
click at [631, 201] on div "Tổng: 1" at bounding box center [356, 206] width 647 height 10
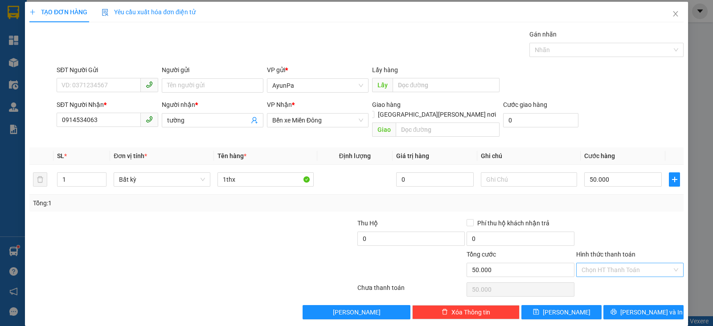
click at [605, 264] on input "Hình thức thanh toán" at bounding box center [627, 270] width 91 height 13
click at [591, 277] on div "Tại văn phòng" at bounding box center [622, 278] width 95 height 10
type input "0"
click at [628, 305] on button "Lưu và In" at bounding box center [644, 312] width 80 height 14
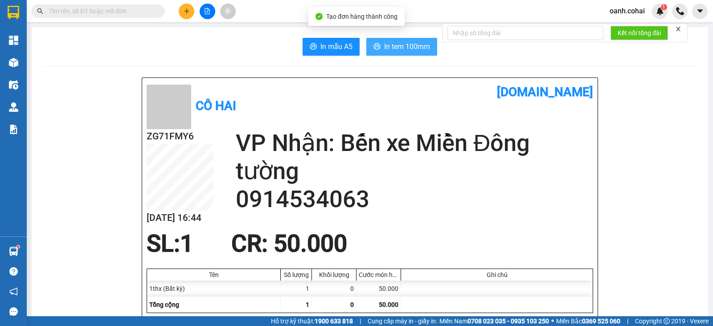
click at [397, 44] on span "In tem 100mm" at bounding box center [407, 46] width 46 height 11
click at [392, 48] on span "In tem 100mm" at bounding box center [407, 46] width 46 height 11
click at [252, 47] on div "In mẫu A5 In tem 100mm" at bounding box center [369, 47] width 655 height 18
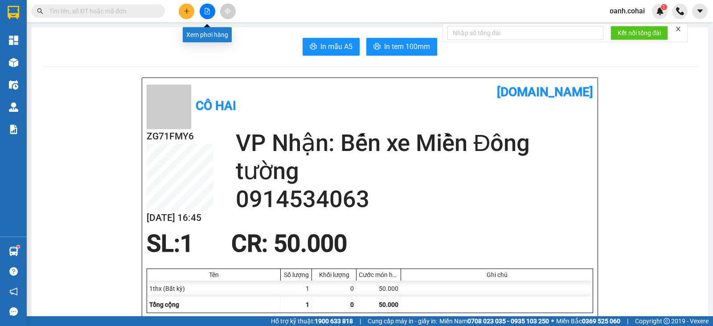
click at [212, 14] on button at bounding box center [208, 12] width 16 height 16
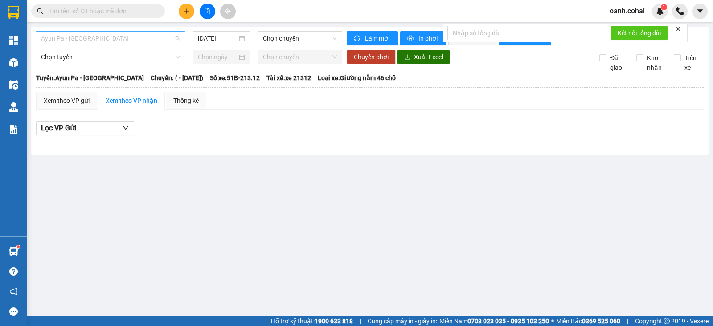
click at [130, 41] on span "Ayun Pa - Sài Gòn" at bounding box center [110, 38] width 139 height 13
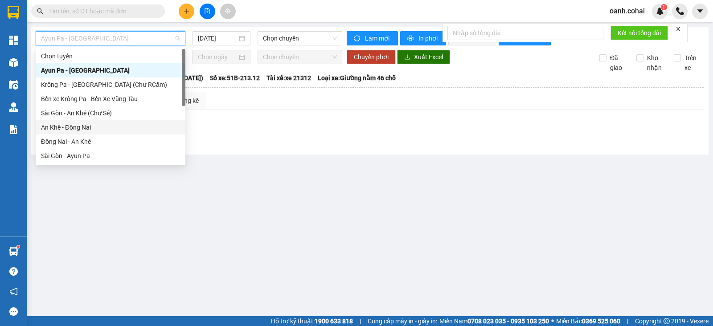
click at [76, 129] on div "An Khê - Đồng Nai" at bounding box center [110, 128] width 139 height 10
type input "13/10/2025"
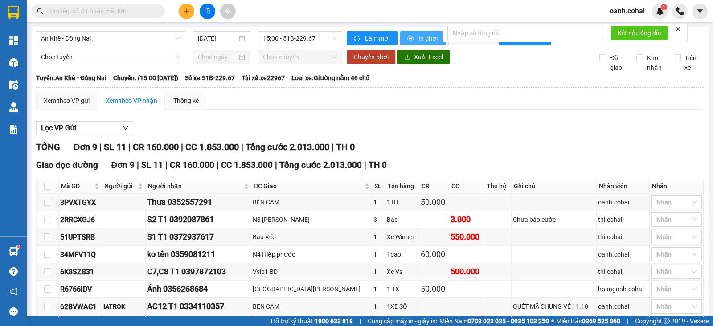
click at [419, 37] on span "In phơi" at bounding box center [429, 38] width 21 height 10
click at [658, 136] on div "Lọc VP Gửi" at bounding box center [370, 128] width 668 height 15
click at [156, 39] on span "An Khê - Đồng Nai" at bounding box center [110, 38] width 139 height 13
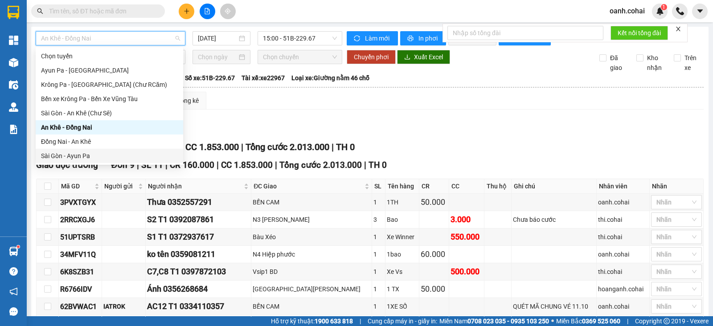
scroll to position [111, 0]
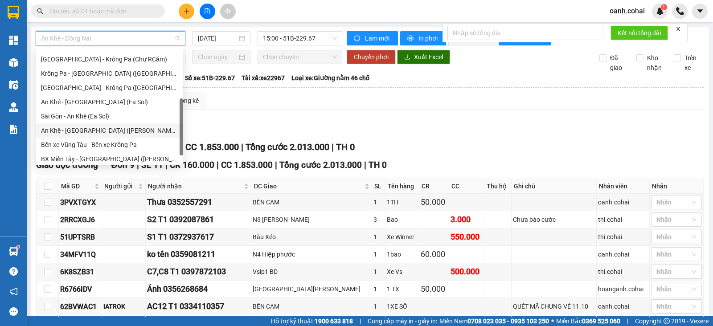
click at [99, 129] on div "An Khê - Sài Gòn (Chư Sê)" at bounding box center [109, 131] width 137 height 10
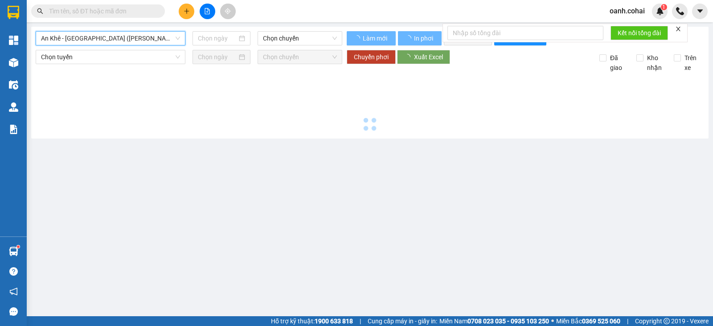
type input "13/10/2025"
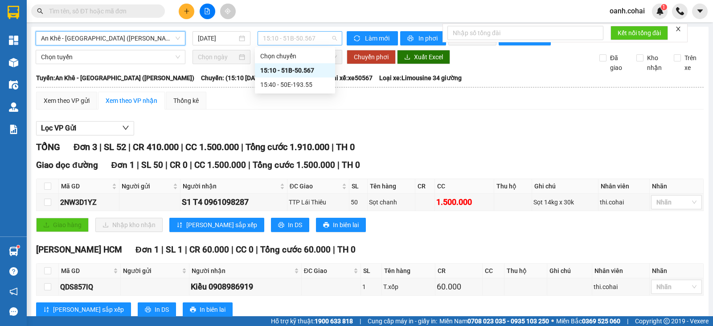
click at [312, 38] on span "15:10 - 51B-50.567" at bounding box center [300, 38] width 74 height 13
click at [309, 85] on div "15:40 - 50E-193.55" at bounding box center [295, 85] width 70 height 10
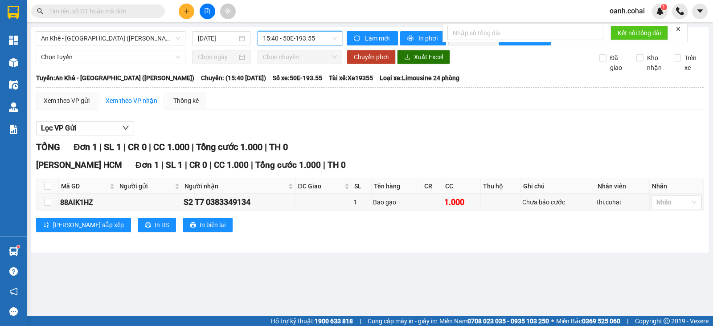
click at [311, 37] on span "15:40 - 50E-193.55" at bounding box center [300, 38] width 74 height 13
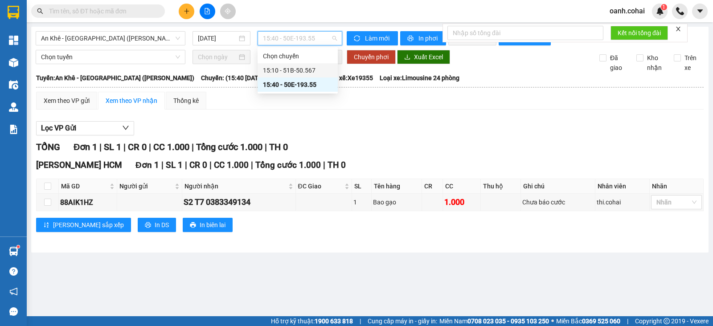
click at [299, 71] on div "15:10 - 51B-50.567" at bounding box center [298, 71] width 70 height 10
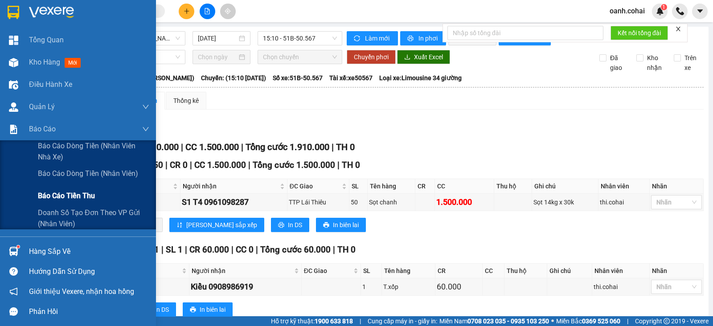
click at [63, 196] on span "Báo cáo tiền thu" at bounding box center [66, 195] width 57 height 11
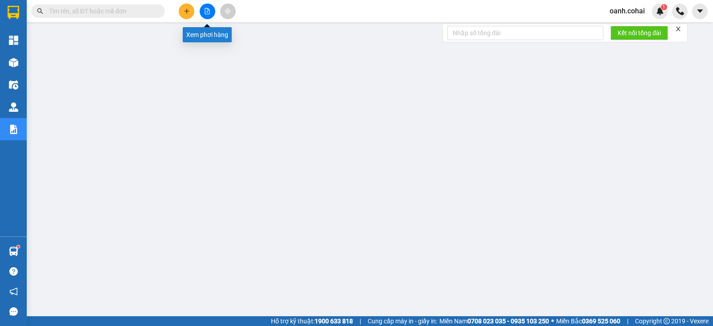
click at [209, 15] on button at bounding box center [208, 12] width 16 height 16
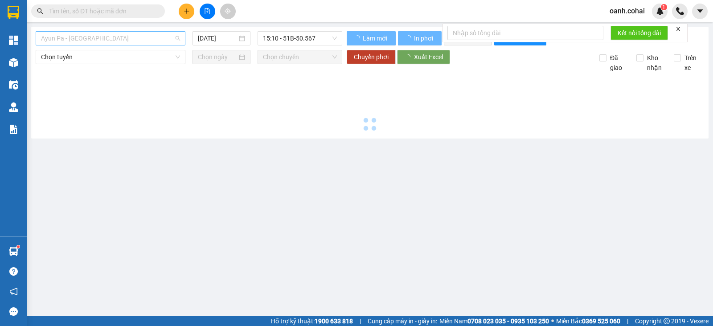
click at [163, 36] on span "Ayun Pa - Sài Gòn" at bounding box center [110, 38] width 139 height 13
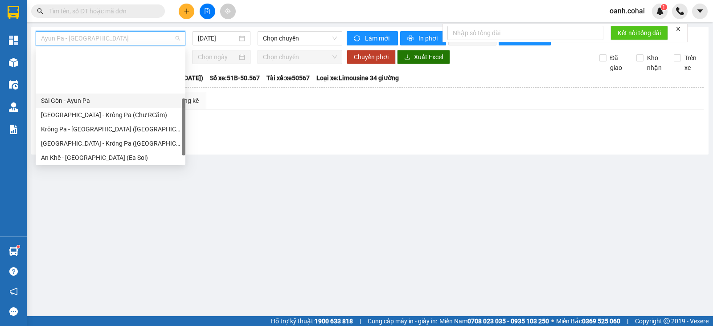
scroll to position [111, 0]
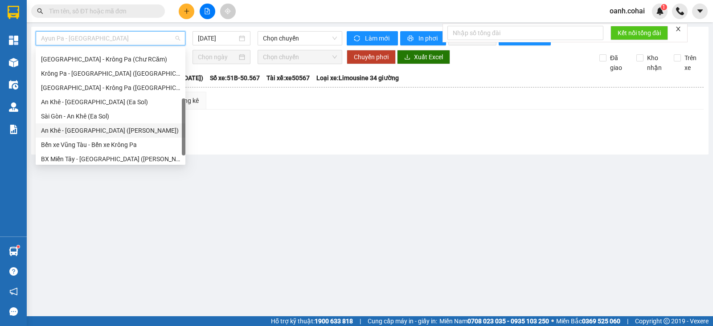
click at [90, 128] on div "An Khê - Sài Gòn (Chư Sê)" at bounding box center [110, 131] width 139 height 10
type input "13/10/2025"
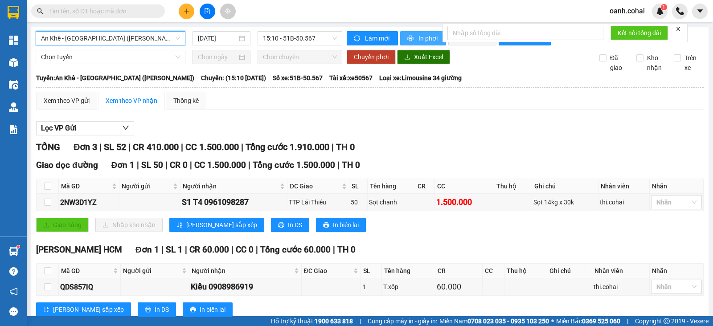
click at [426, 41] on span "In phơi" at bounding box center [429, 38] width 21 height 10
click at [314, 37] on span "15:10 - 51B-50.567" at bounding box center [300, 38] width 74 height 13
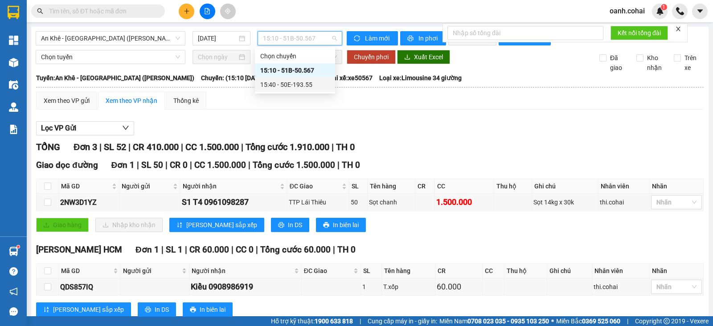
click at [295, 82] on div "15:40 - 50E-193.55" at bounding box center [295, 85] width 70 height 10
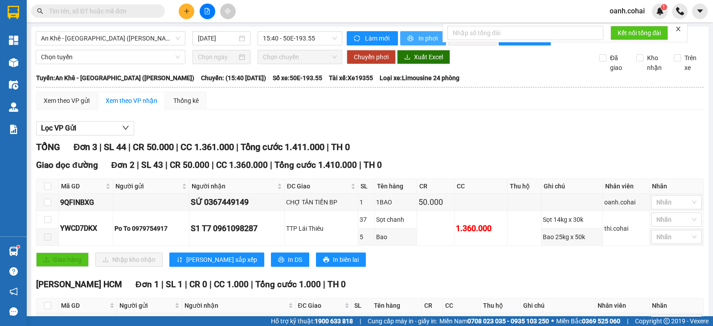
drag, startPoint x: 428, startPoint y: 41, endPoint x: 433, endPoint y: 42, distance: 4.5
click at [428, 41] on span "In phơi" at bounding box center [429, 38] width 21 height 10
click at [503, 274] on div "Giao dọc đường Đơn 2 | SL 43 | CR 50.000 | CC 1.360.000 | Tổng cước 1.410.000 |…" at bounding box center [370, 216] width 668 height 115
click at [477, 146] on div "Lọc VP Gửi TỔNG Đơn 3 | SL 44 | CR 50.000 | CC 1.361.000 | Tổng cước 1.411.000…" at bounding box center [370, 240] width 668 height 246
click at [161, 41] on span "An Khê - Sài Gòn (Chư Sê)" at bounding box center [110, 38] width 139 height 13
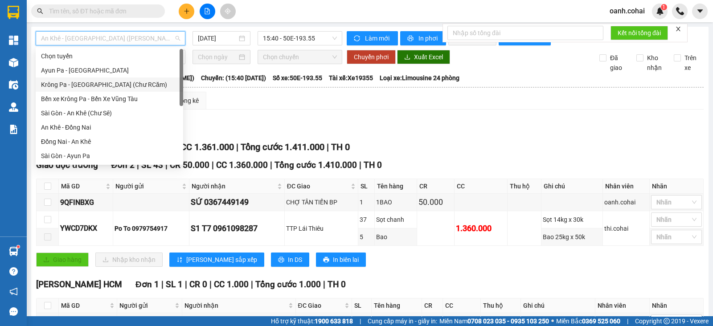
click at [120, 84] on div "Krông Pa - Sài Gòn (Chư RCăm)" at bounding box center [109, 85] width 137 height 10
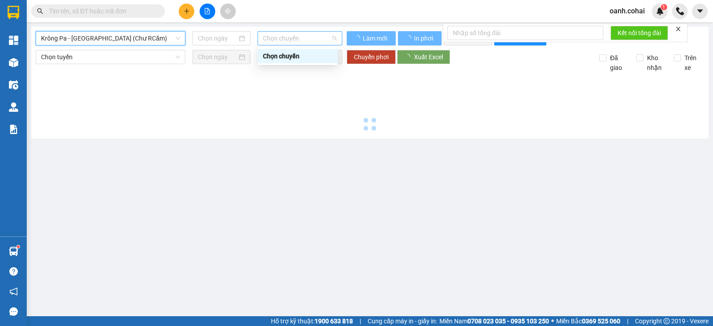
click at [321, 39] on span "Chọn chuyến" at bounding box center [300, 38] width 74 height 13
type input "13/10/2025"
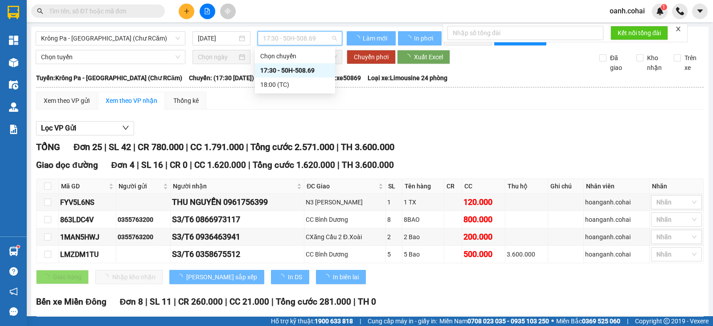
click at [312, 68] on div "17:30 - 50H-508.69" at bounding box center [295, 71] width 70 height 10
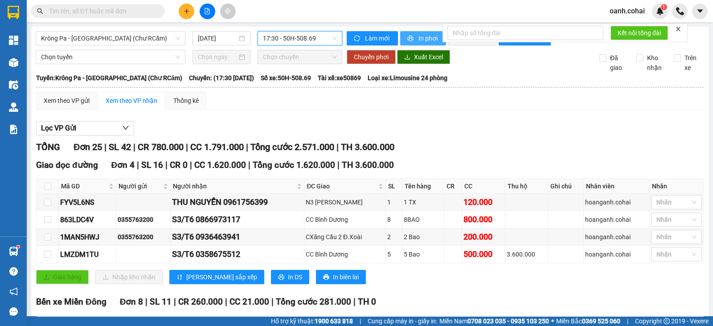
click at [424, 37] on span "In phơi" at bounding box center [429, 38] width 21 height 10
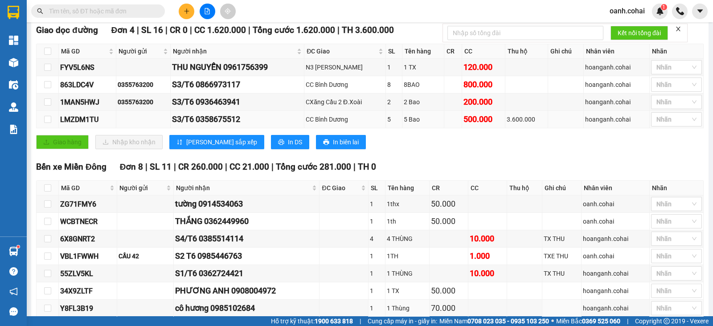
scroll to position [55, 0]
